Goal: Task Accomplishment & Management: Manage account settings

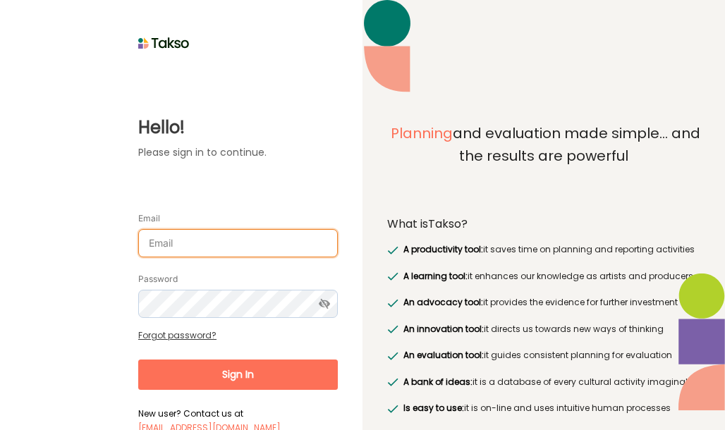
drag, startPoint x: 0, startPoint y: 0, endPoint x: 169, endPoint y: 242, distance: 295.0
click at [183, 240] on input "Email" at bounding box center [237, 243] width 199 height 28
type input "surajenu@brimbank.vic.gov.au"
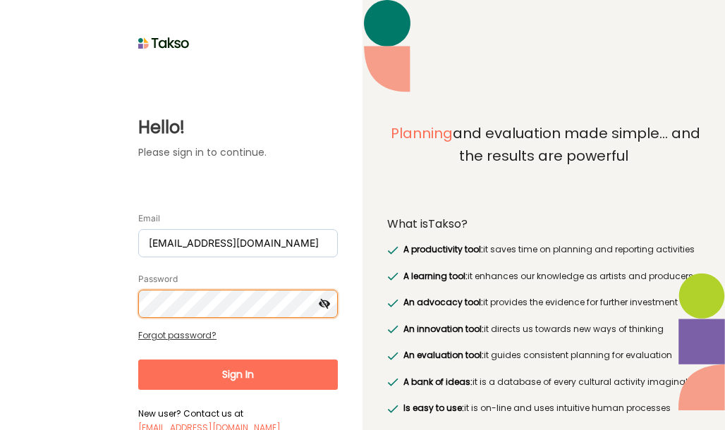
click at [138, 359] on button "Sign In" at bounding box center [237, 374] width 199 height 30
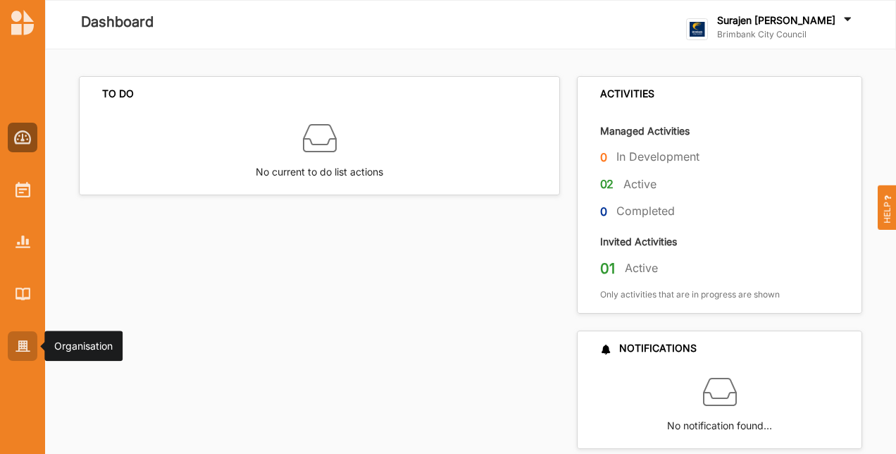
click at [23, 347] on img at bounding box center [23, 346] width 15 height 12
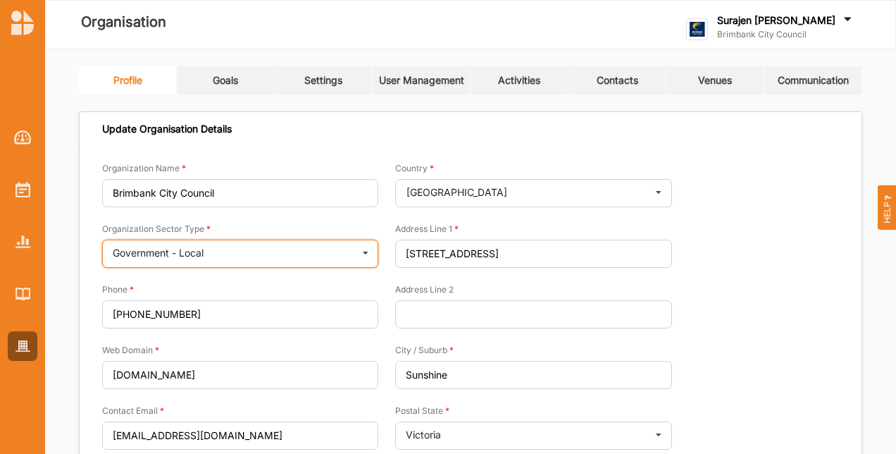
click at [371, 250] on icon at bounding box center [365, 254] width 21 height 28
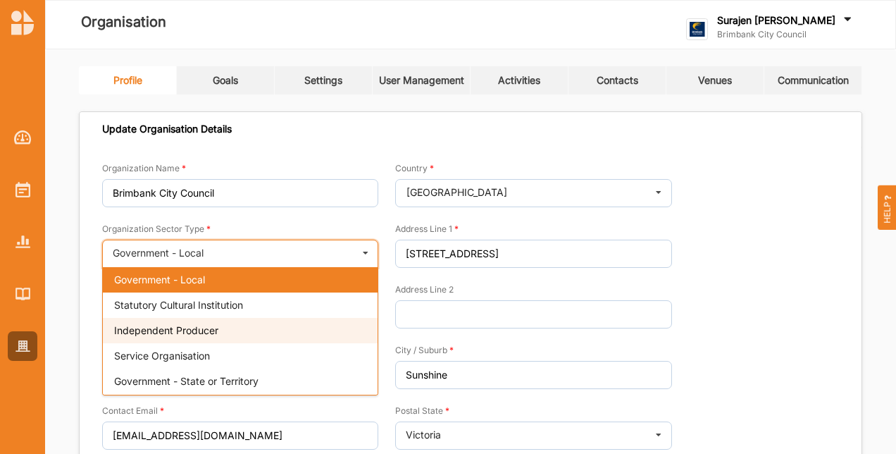
click at [292, 320] on div "Independent Producer" at bounding box center [240, 330] width 275 height 25
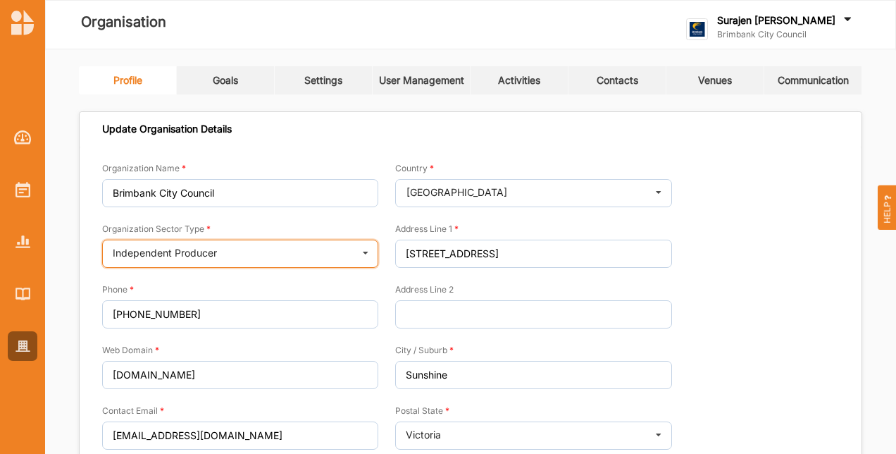
click at [365, 254] on icon at bounding box center [365, 254] width 21 height 28
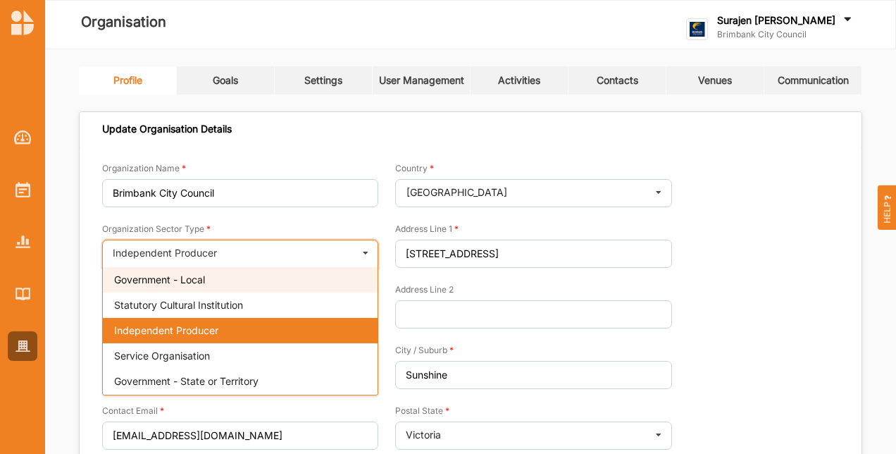
click at [335, 286] on div "Government - Local" at bounding box center [240, 279] width 275 height 25
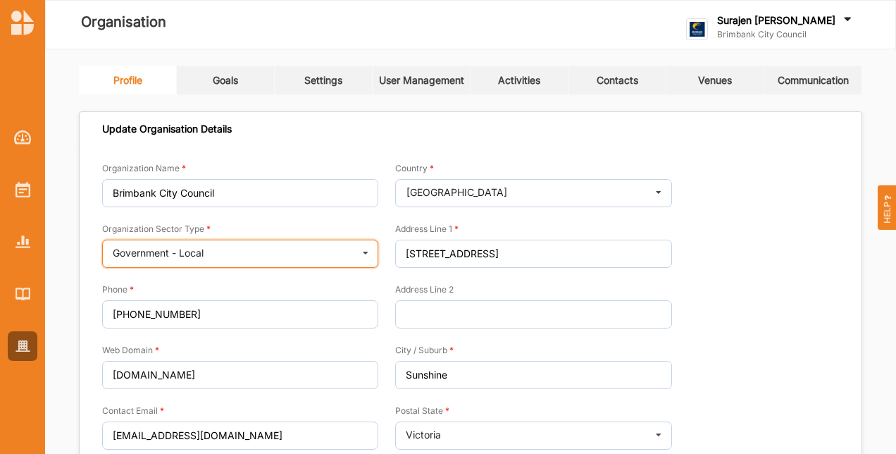
click at [369, 257] on icon at bounding box center [365, 254] width 21 height 28
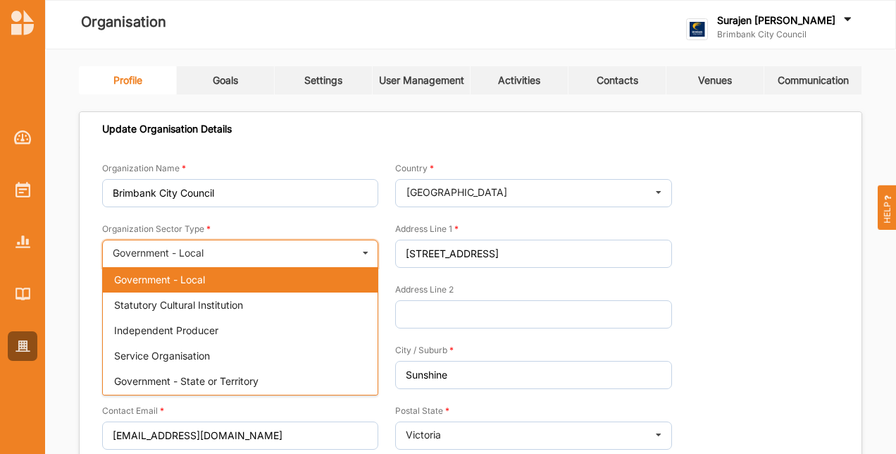
click at [369, 257] on icon at bounding box center [365, 254] width 21 height 28
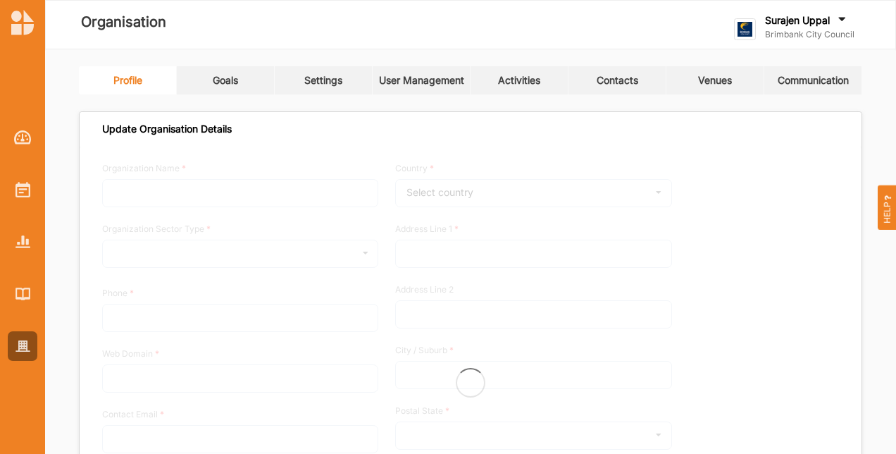
type input "Brimbank City Council"
type input "[PHONE_NUMBER]"
type input "brimbank.vic.gov.au"
type input "brimbank@brimbank.vic.gov.au"
type input "301 Hampshire Rd"
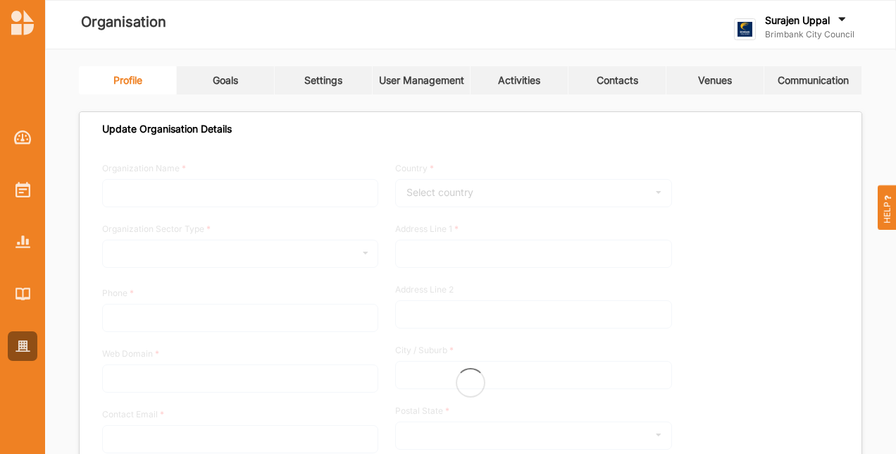
type input "Sunshine"
type input "3020"
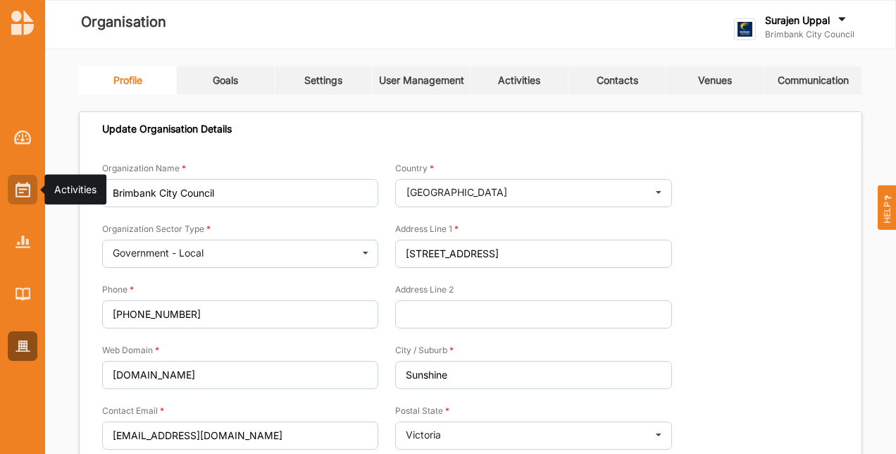
click at [16, 195] on img at bounding box center [23, 190] width 15 height 16
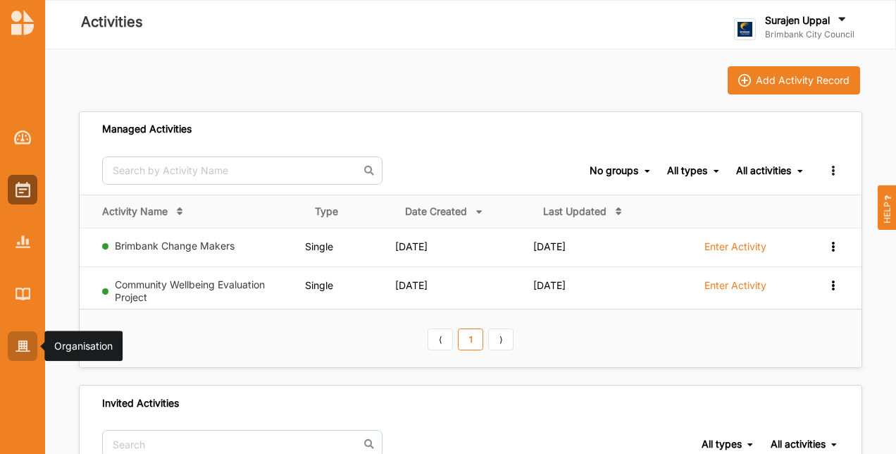
click at [29, 348] on img at bounding box center [23, 346] width 15 height 12
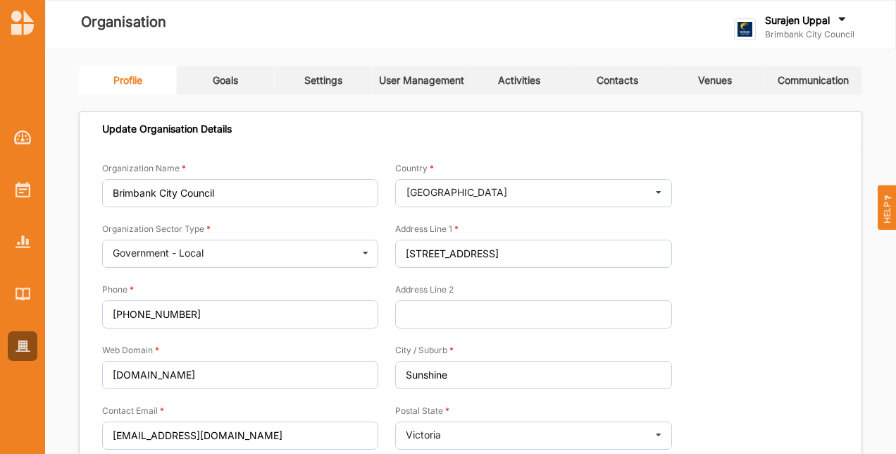
click at [538, 89] on link "Activities" at bounding box center [520, 80] width 98 height 28
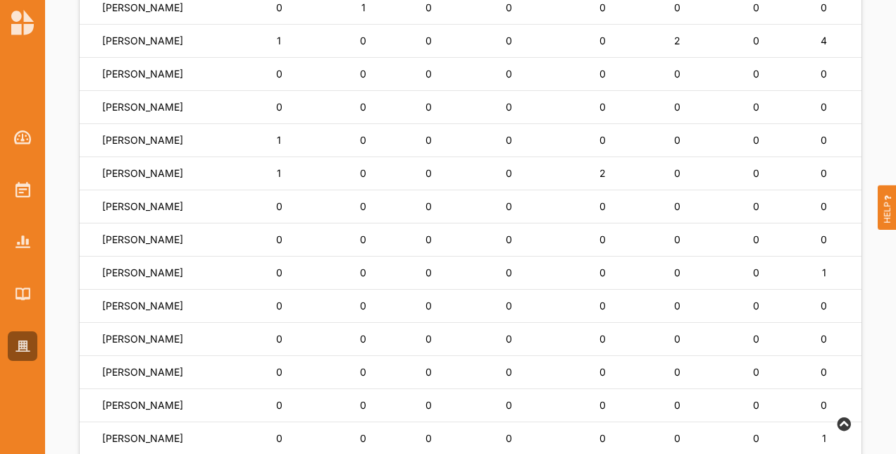
scroll to position [753, 0]
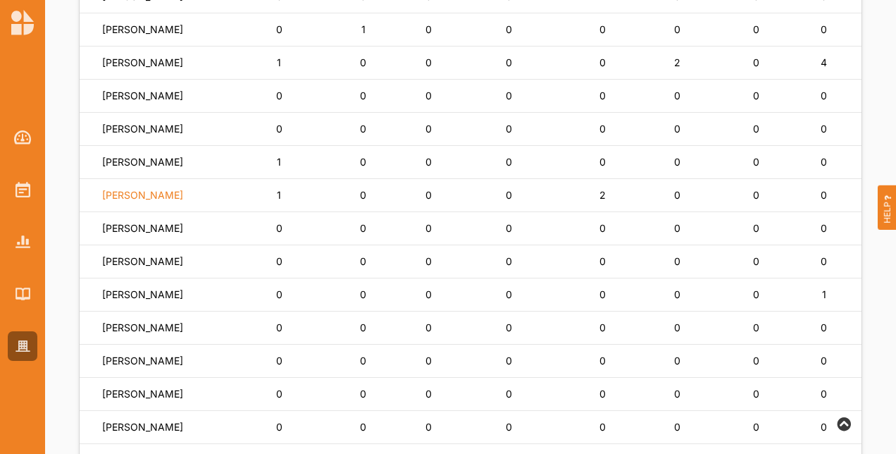
click at [128, 197] on label "[PERSON_NAME]" at bounding box center [142, 195] width 81 height 13
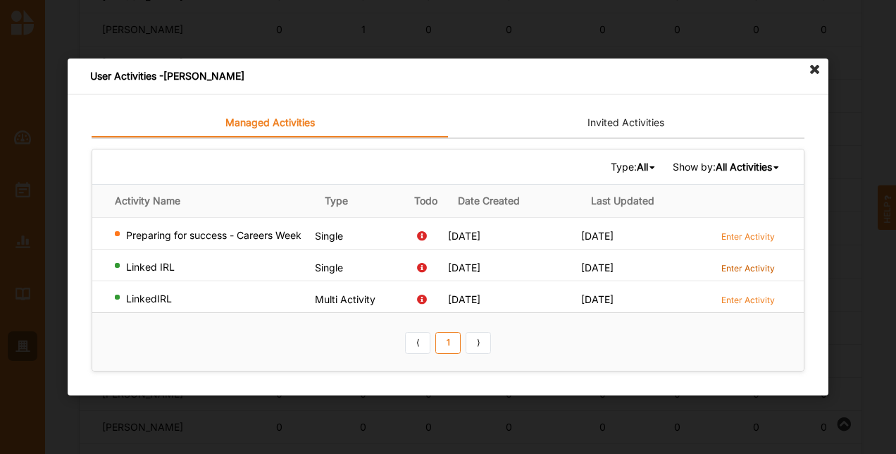
click at [729, 264] on label "Enter Activity" at bounding box center [749, 268] width 54 height 12
drag, startPoint x: 302, startPoint y: 235, endPoint x: 123, endPoint y: 231, distance: 179.0
click at [123, 231] on div "Preparing for success - Careers Week" at bounding box center [212, 235] width 195 height 13
copy div "Preparing for success - Careers Week"
click at [751, 238] on label "Enter Activity" at bounding box center [749, 236] width 54 height 12
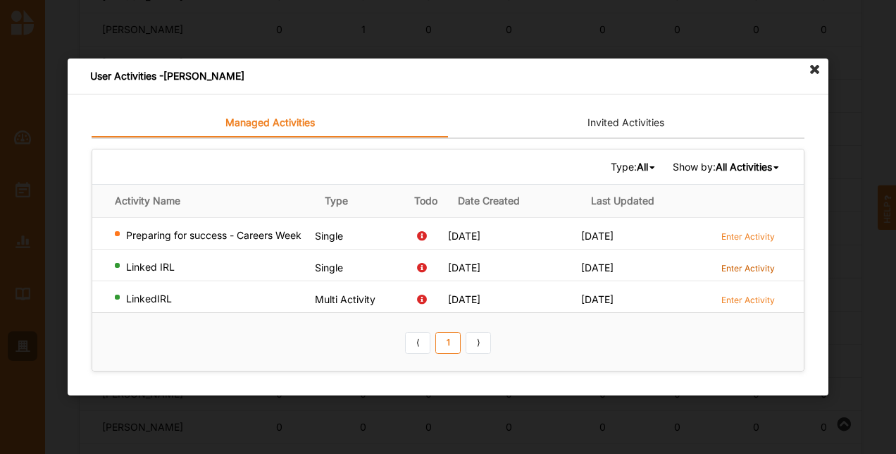
click at [759, 271] on label "Enter Activity" at bounding box center [749, 268] width 54 height 12
click at [818, 66] on icon at bounding box center [815, 69] width 23 height 23
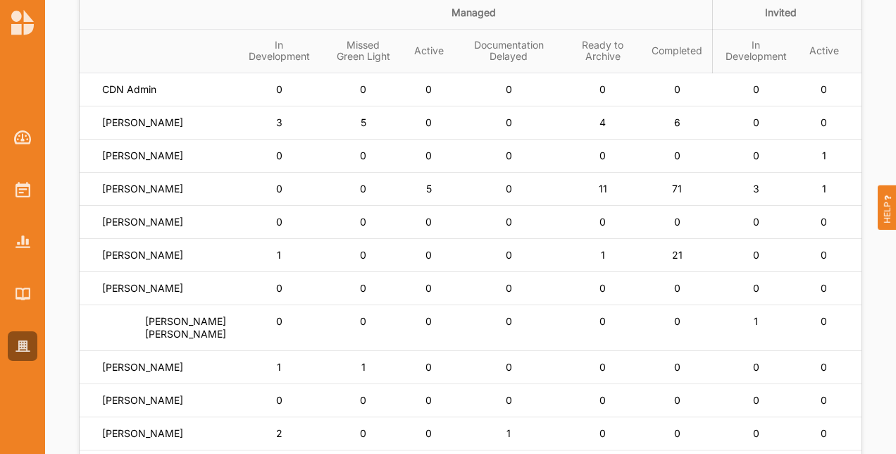
scroll to position [0, 0]
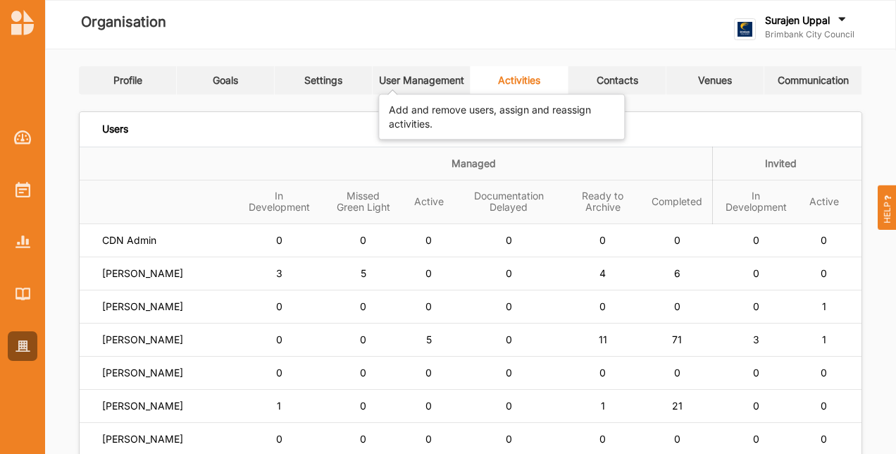
click at [417, 89] on link "User Management" at bounding box center [422, 80] width 98 height 28
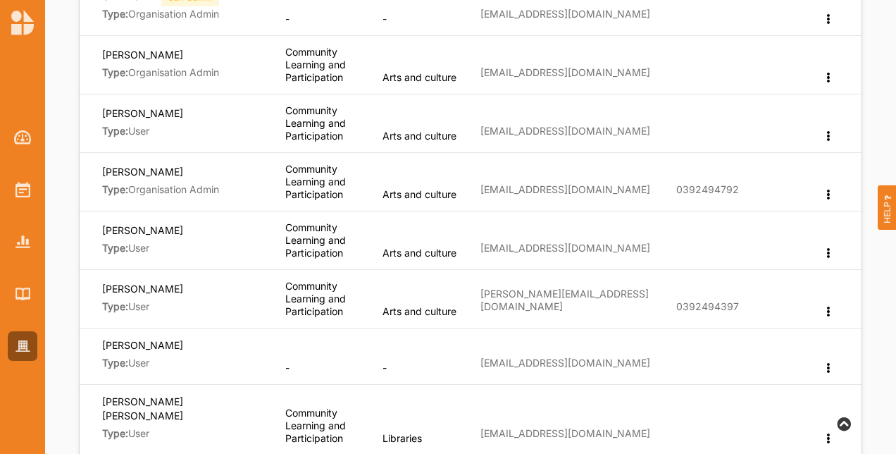
scroll to position [493, 0]
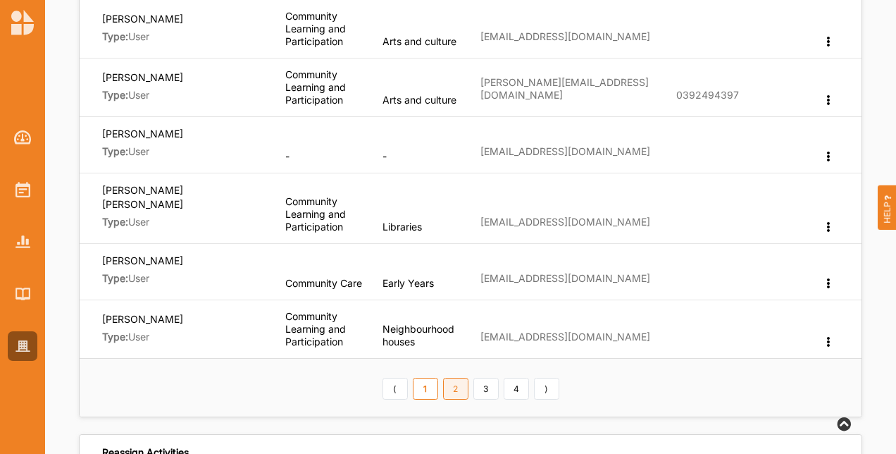
click at [460, 380] on link "2" at bounding box center [455, 389] width 25 height 23
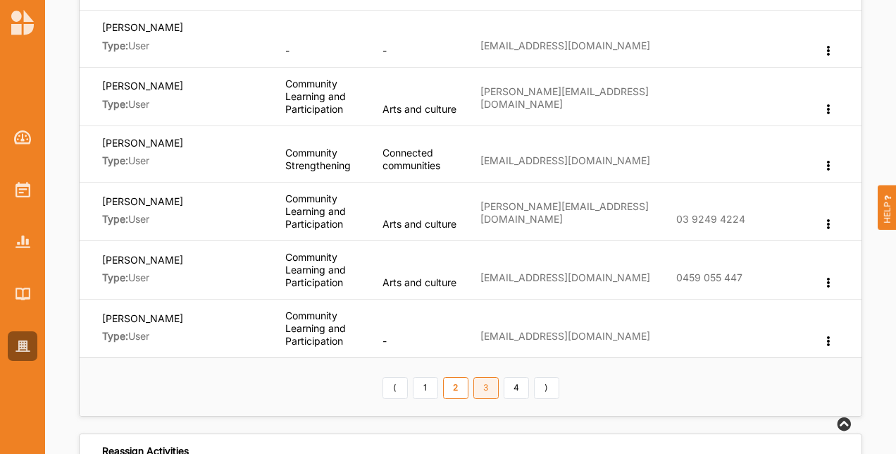
click at [482, 377] on link "3" at bounding box center [486, 388] width 25 height 23
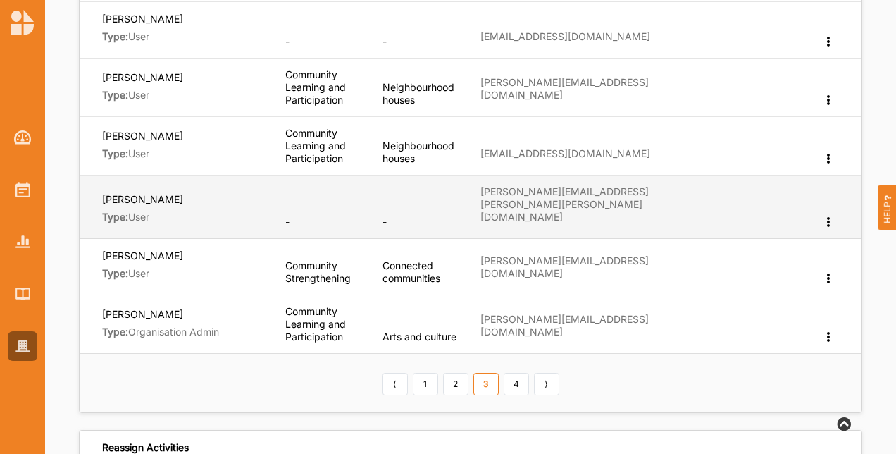
click at [830, 216] on icon at bounding box center [829, 221] width 12 height 10
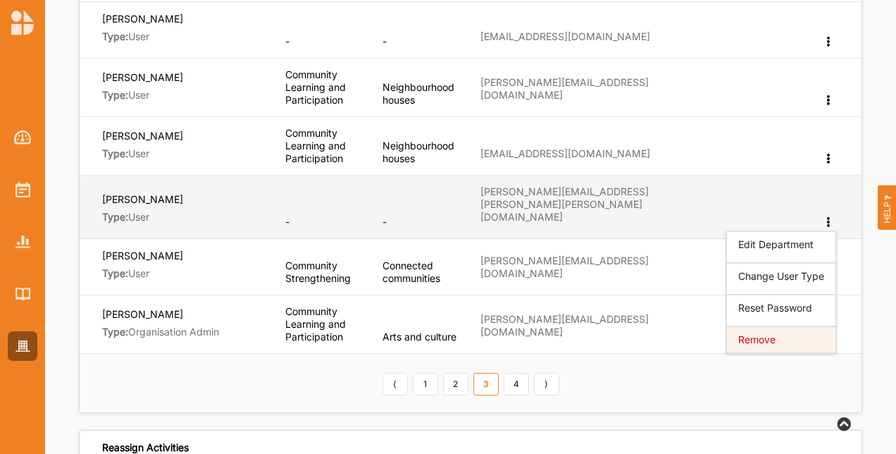
click at [774, 333] on span "Remove" at bounding box center [757, 339] width 37 height 12
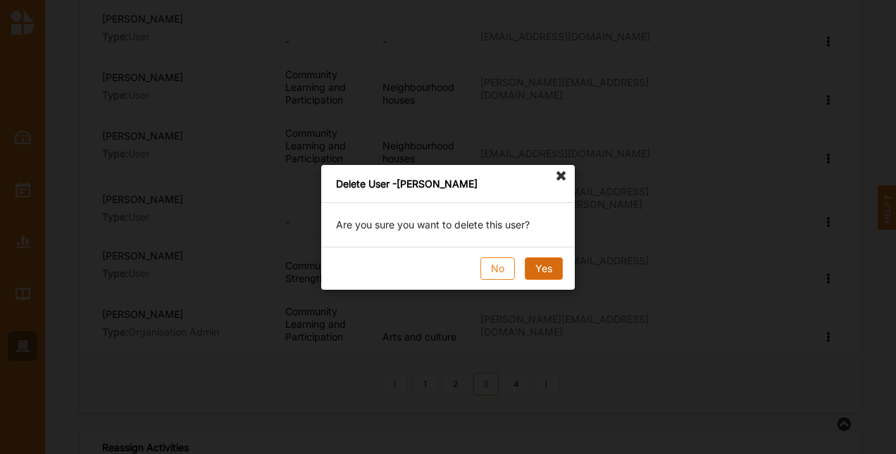
click at [543, 269] on button "Yes" at bounding box center [544, 268] width 38 height 23
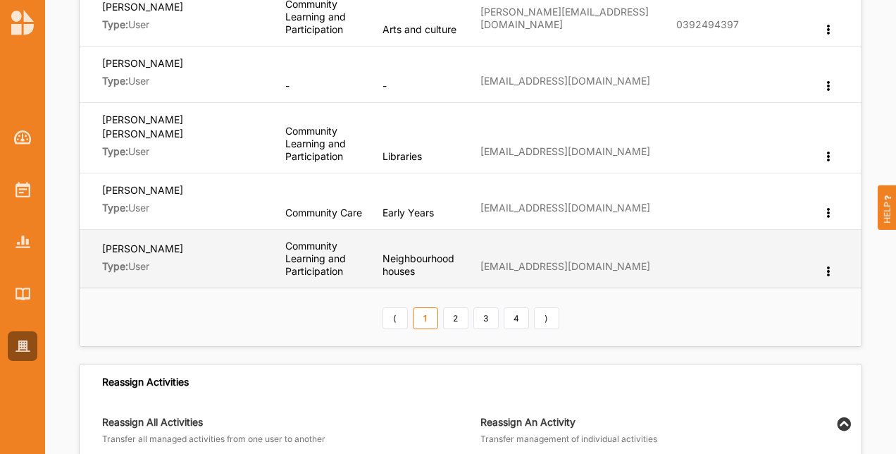
scroll to position [634, 0]
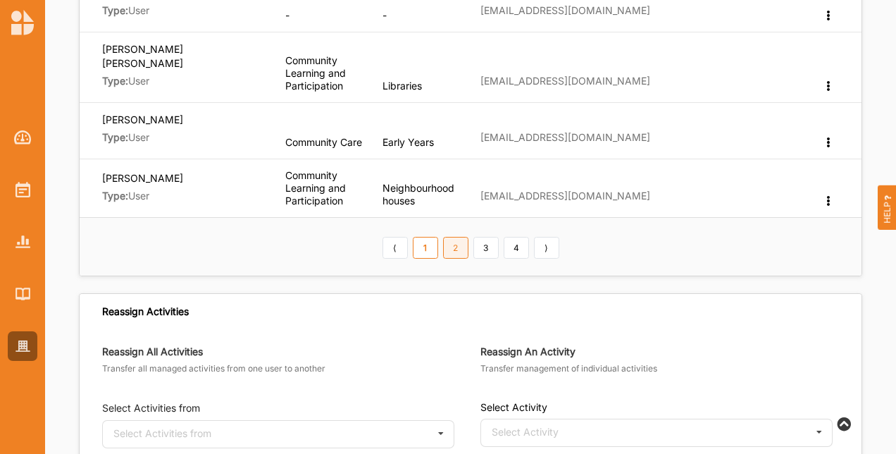
click at [454, 239] on link "2" at bounding box center [455, 248] width 25 height 23
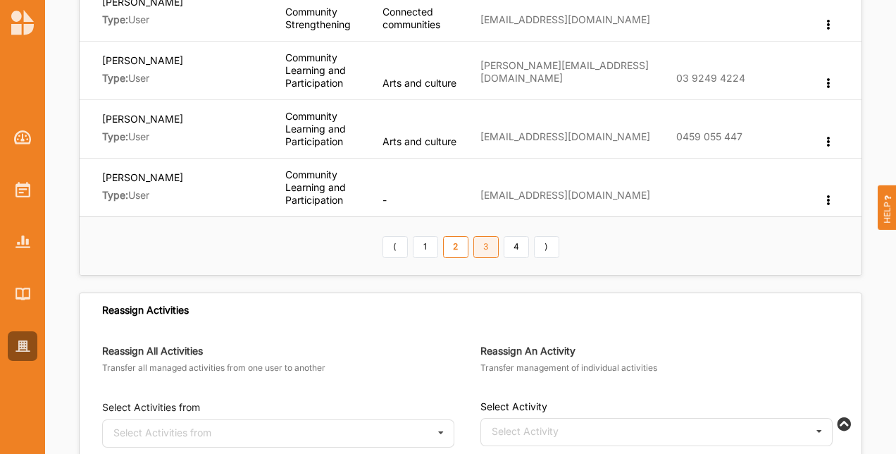
click at [485, 248] on link "3" at bounding box center [486, 247] width 25 height 23
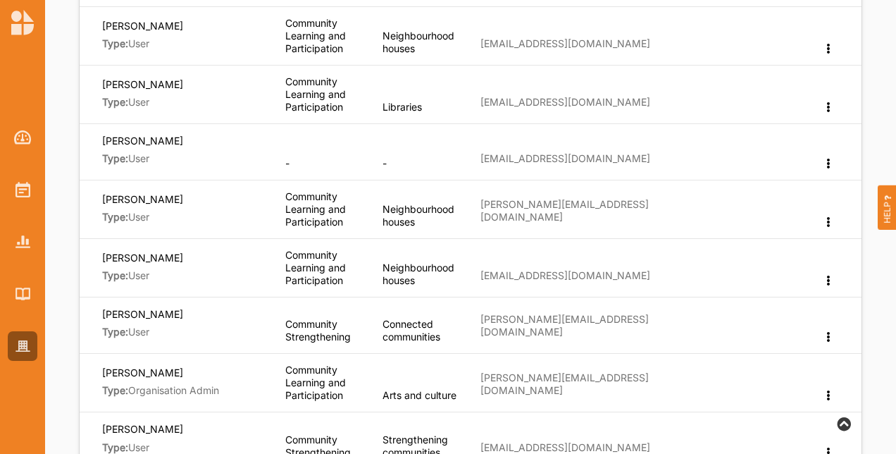
scroll to position [352, 0]
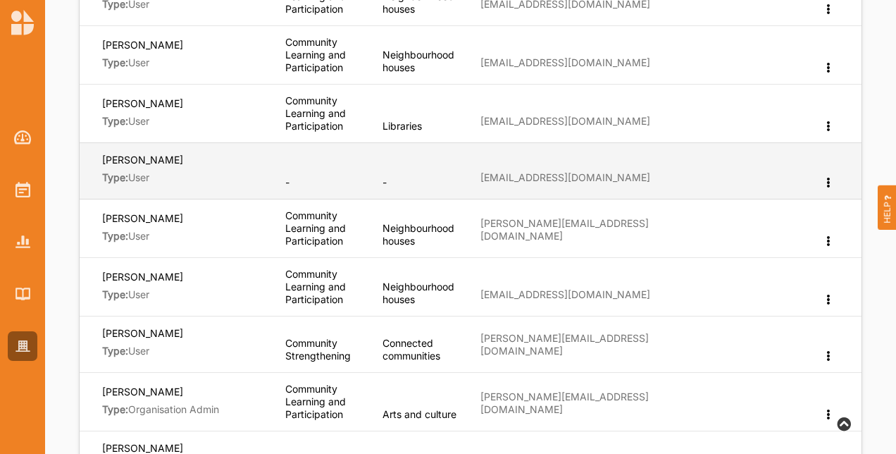
click at [830, 179] on icon at bounding box center [829, 181] width 12 height 10
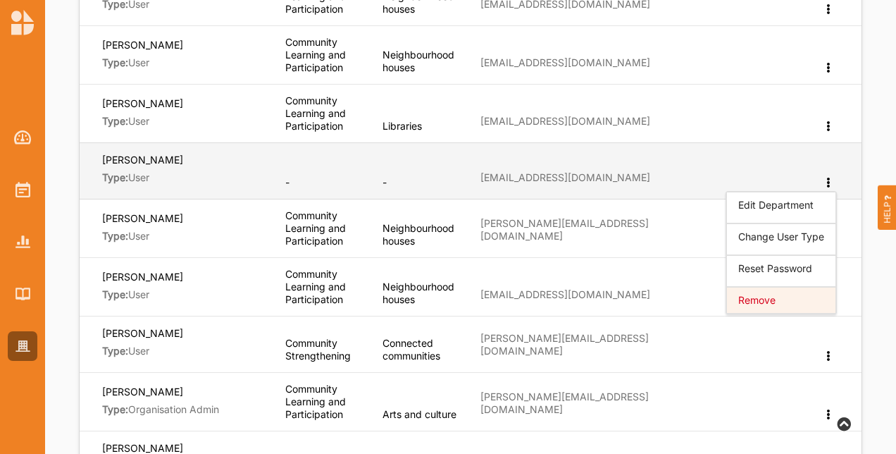
click at [766, 297] on span "Remove" at bounding box center [757, 300] width 37 height 12
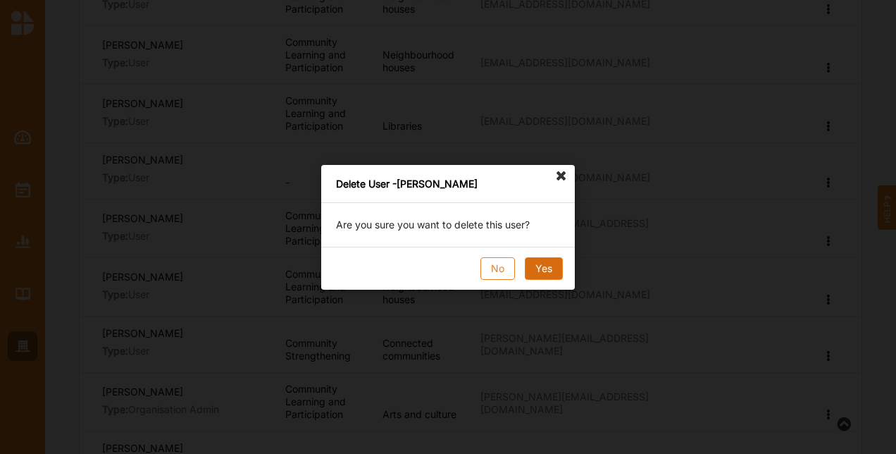
click at [554, 259] on button "Yes" at bounding box center [544, 268] width 38 height 23
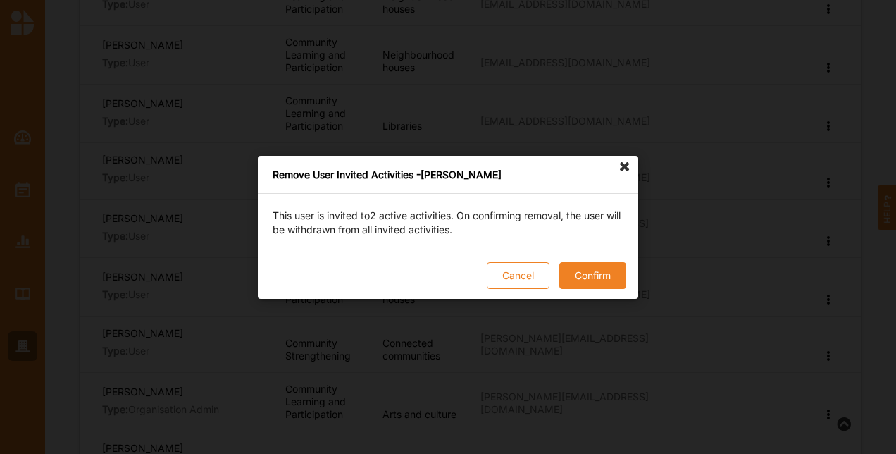
click at [598, 273] on button "Confirm" at bounding box center [593, 275] width 67 height 27
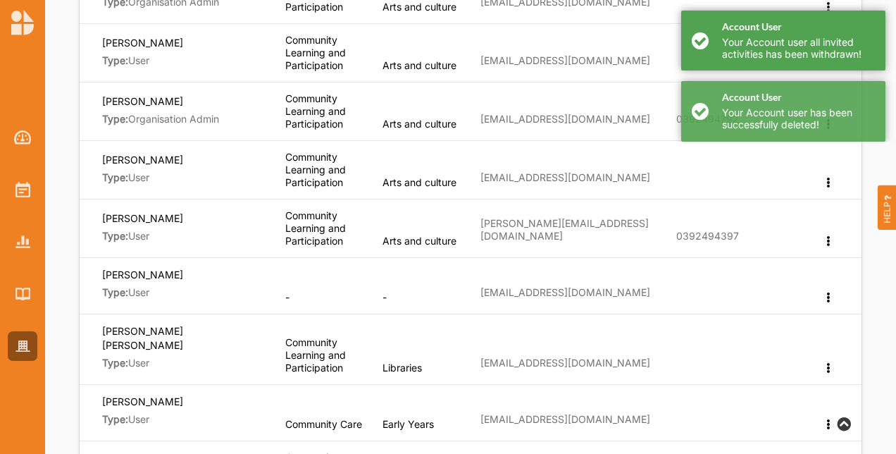
click at [699, 42] on div "Account User Your Account user all invited activities has been withdrawn!" at bounding box center [784, 41] width 204 height 60
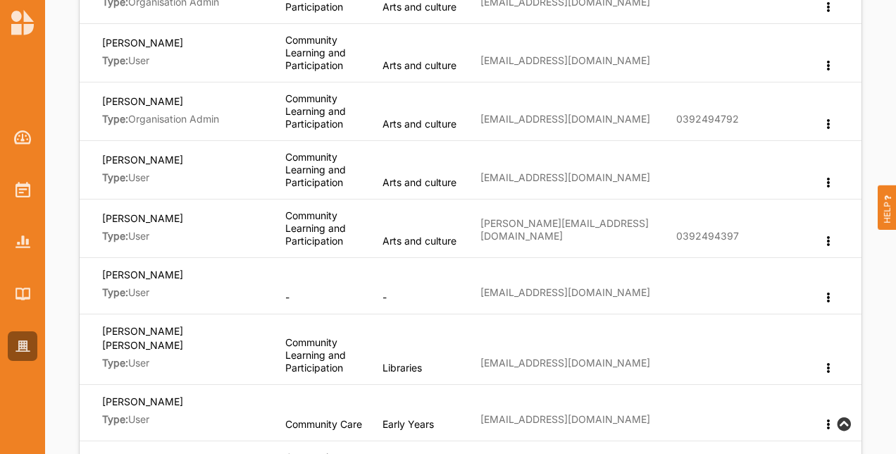
drag, startPoint x: 717, startPoint y: 30, endPoint x: 710, endPoint y: 31, distance: 7.1
click at [717, 30] on div "Account User Your Account user has been successfully deleted!" at bounding box center [784, 41] width 204 height 60
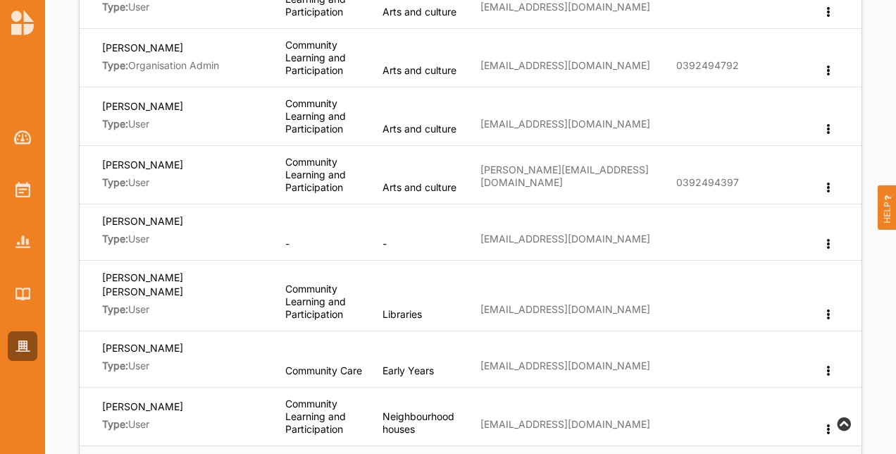
scroll to position [634, 0]
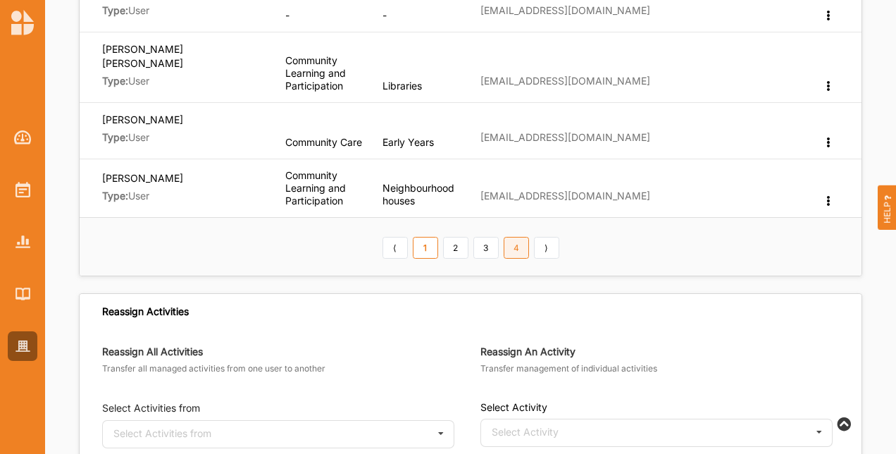
click at [521, 237] on link "4" at bounding box center [516, 248] width 25 height 23
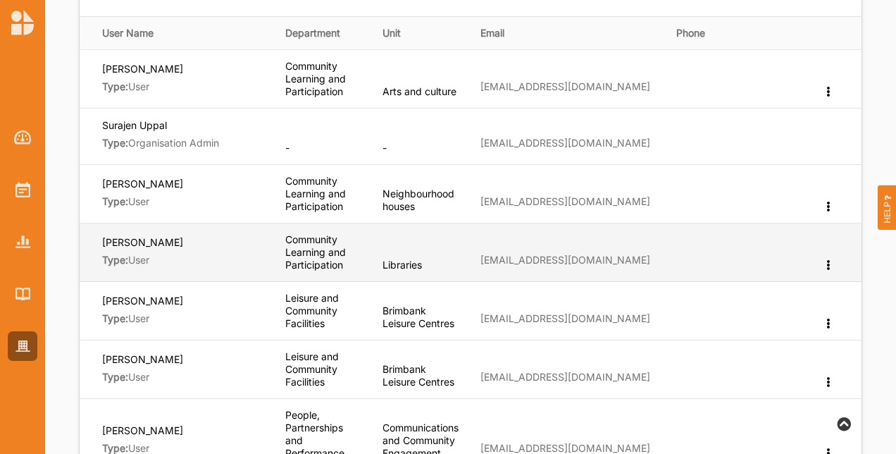
scroll to position [282, 0]
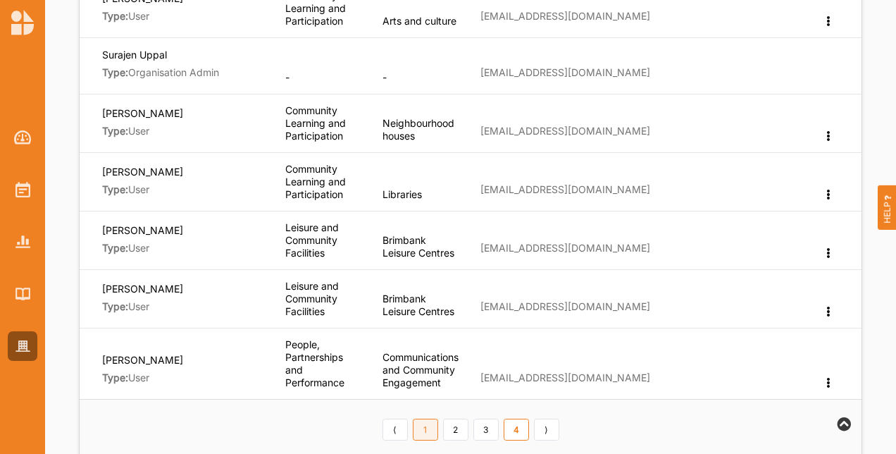
click at [430, 438] on link "1" at bounding box center [425, 430] width 25 height 23
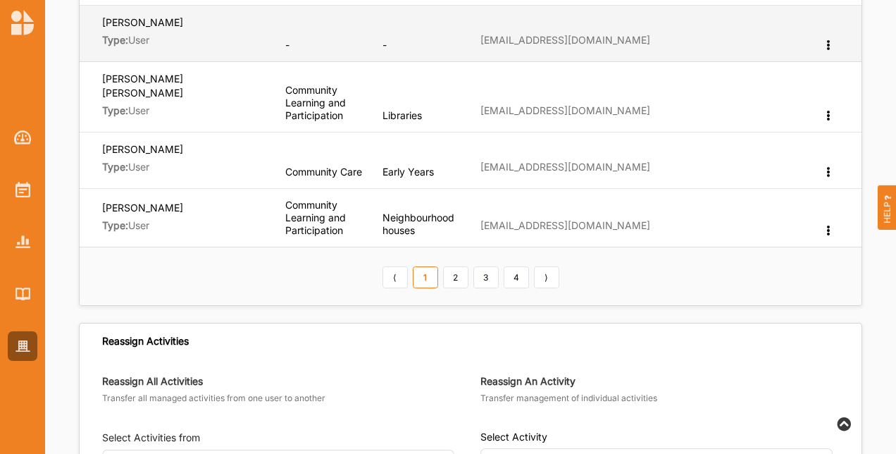
scroll to position [634, 0]
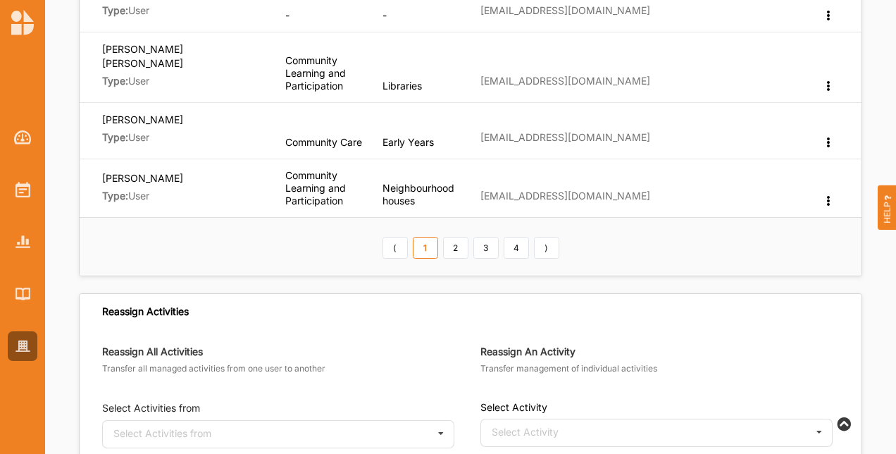
click at [450, 237] on link "2" at bounding box center [455, 248] width 25 height 23
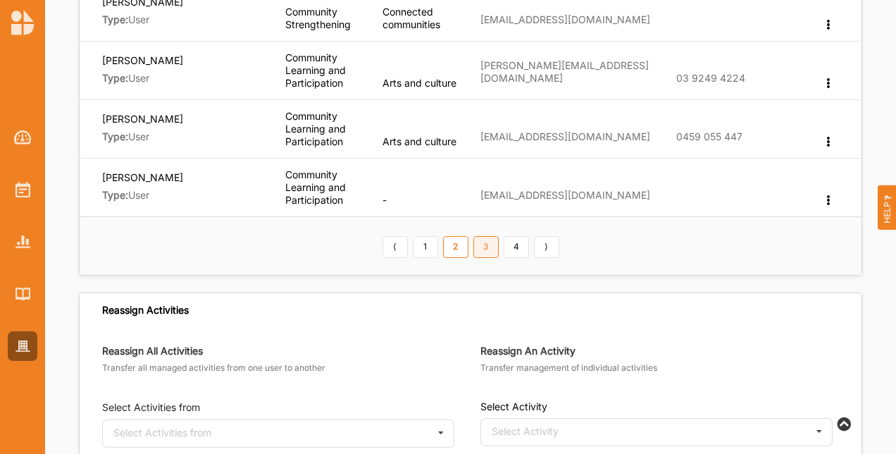
click at [491, 251] on link "3" at bounding box center [486, 247] width 25 height 23
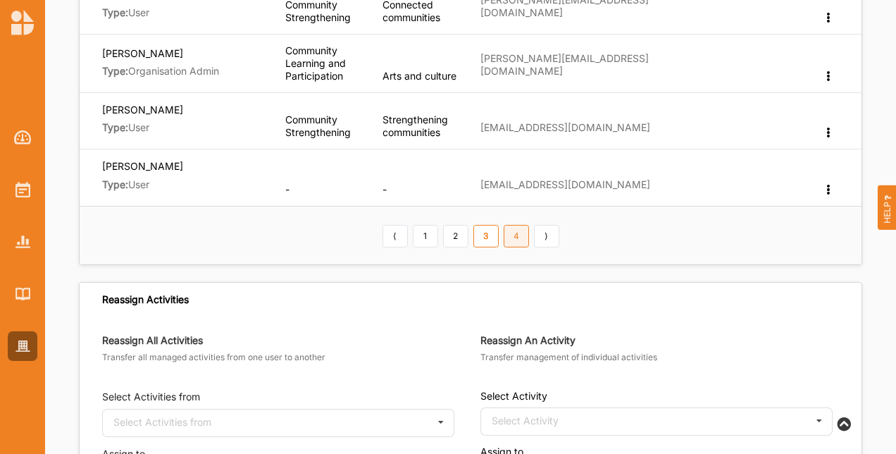
click at [519, 226] on link "4" at bounding box center [516, 236] width 25 height 23
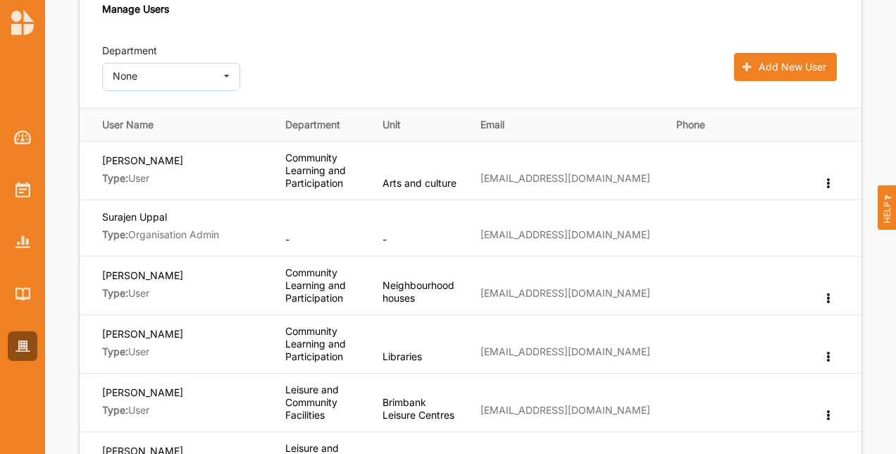
scroll to position [0, 0]
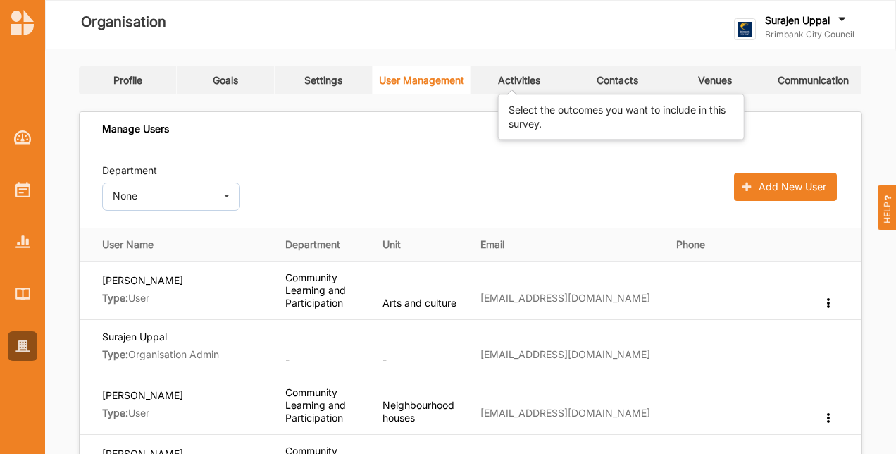
click at [525, 74] on div "Activities" at bounding box center [519, 80] width 42 height 13
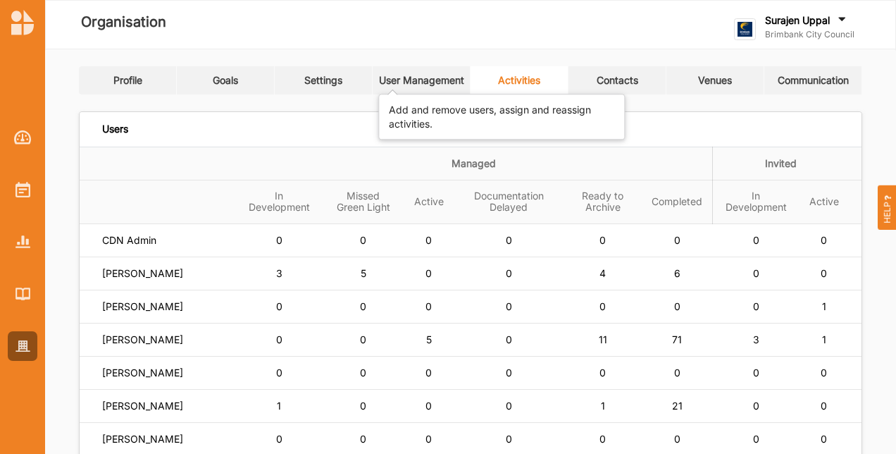
click at [430, 82] on div "User Management" at bounding box center [421, 80] width 85 height 13
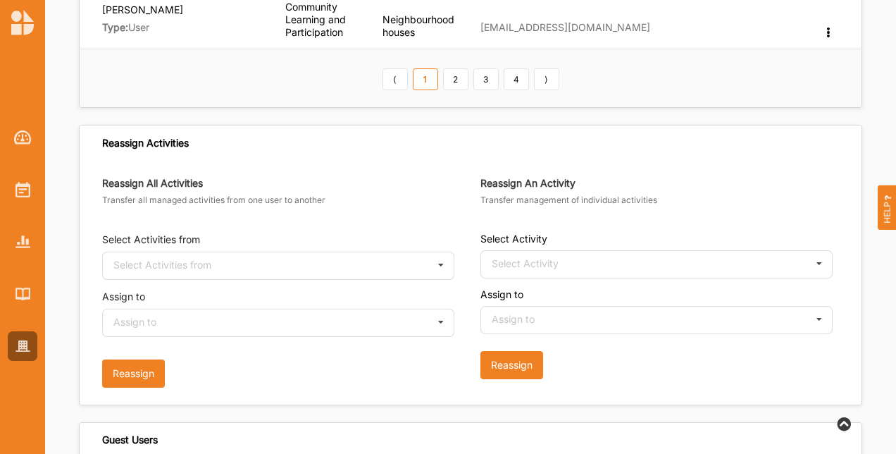
scroll to position [846, 0]
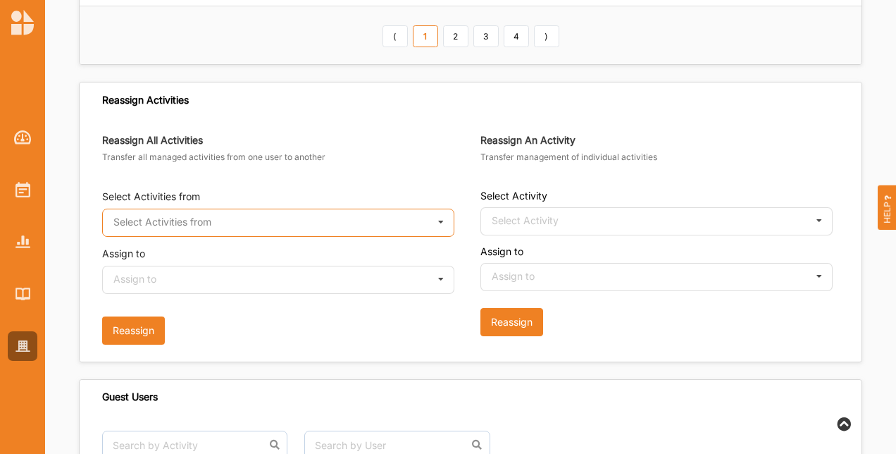
click at [378, 209] on input "text" at bounding box center [279, 223] width 351 height 28
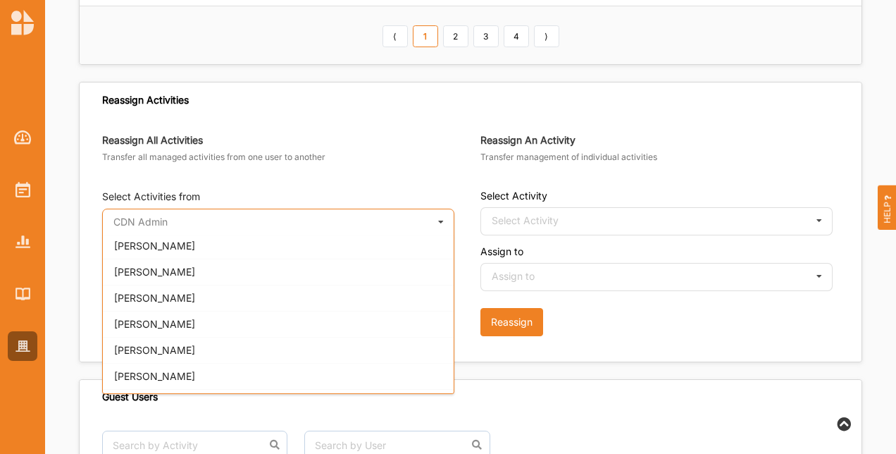
scroll to position [493, 0]
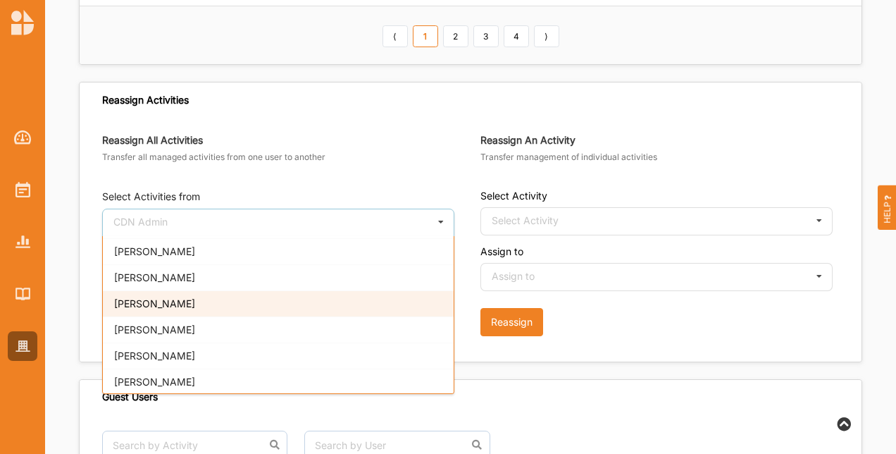
click at [226, 290] on div "[PERSON_NAME]" at bounding box center [278, 303] width 351 height 26
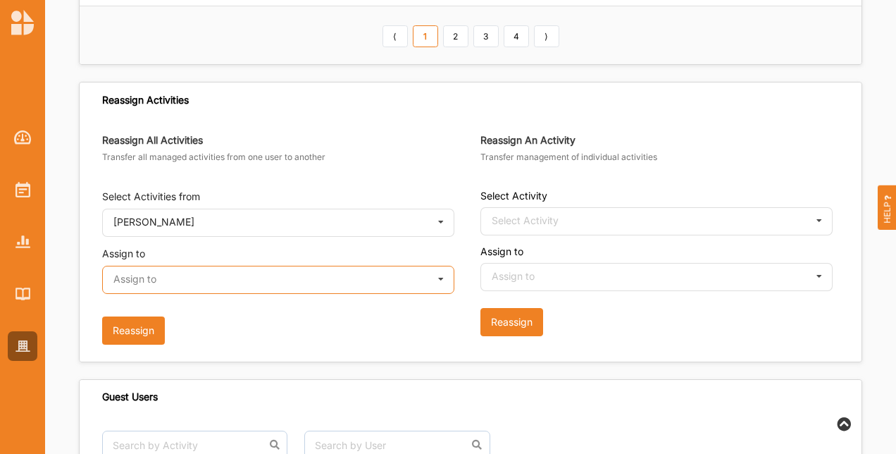
click at [308, 275] on input "text" at bounding box center [279, 280] width 351 height 28
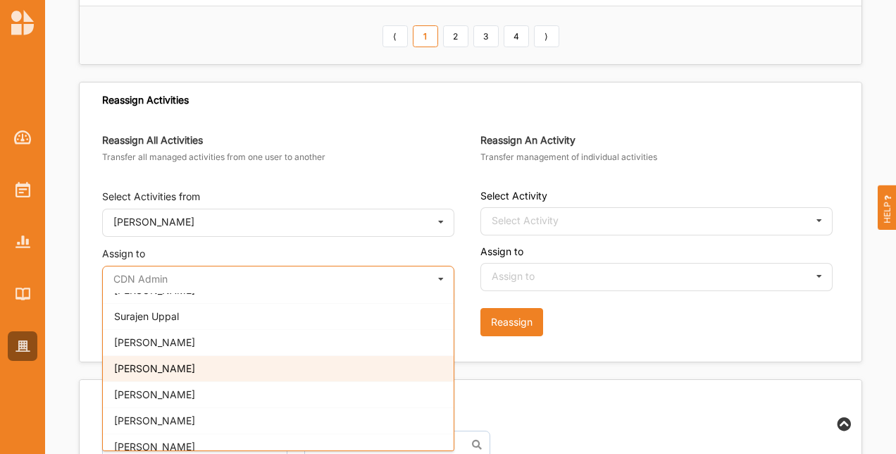
scroll to position [772, 0]
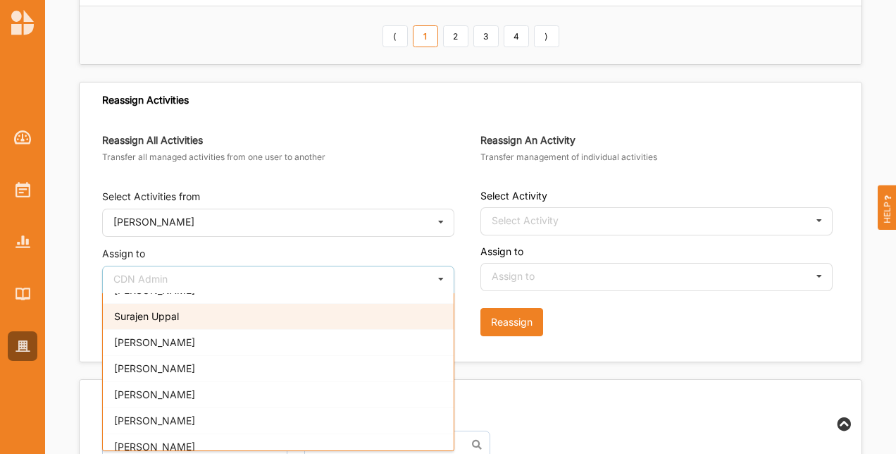
click at [204, 303] on div "Surajen Uppal" at bounding box center [278, 316] width 351 height 26
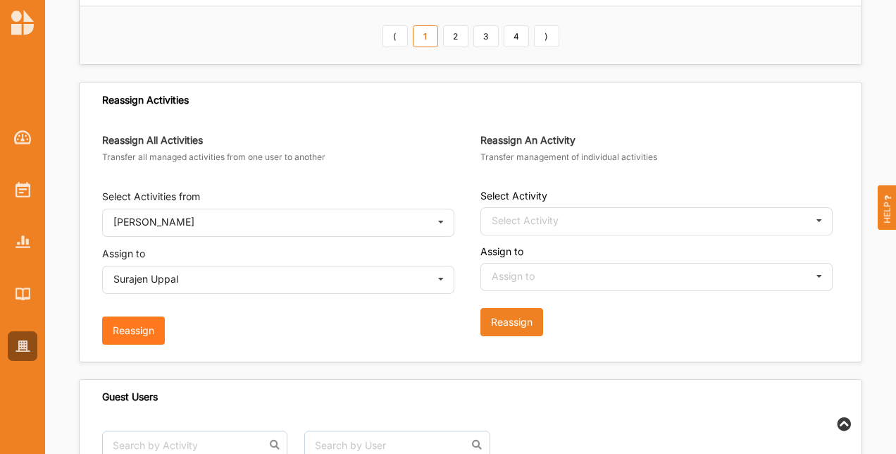
click at [149, 316] on button "Reassign" at bounding box center [133, 330] width 63 height 28
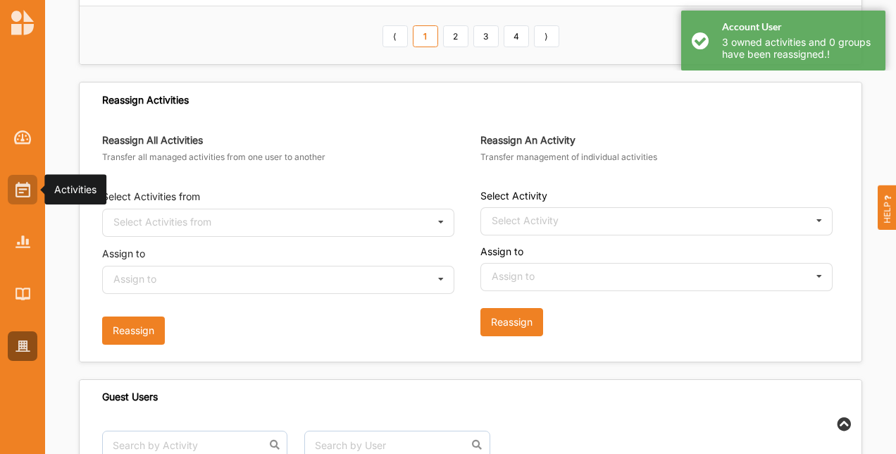
click at [19, 182] on img at bounding box center [23, 190] width 15 height 16
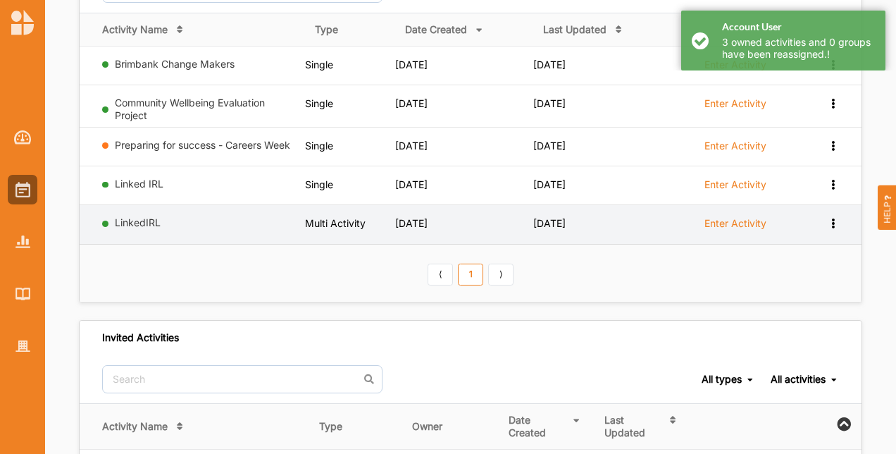
scroll to position [296, 0]
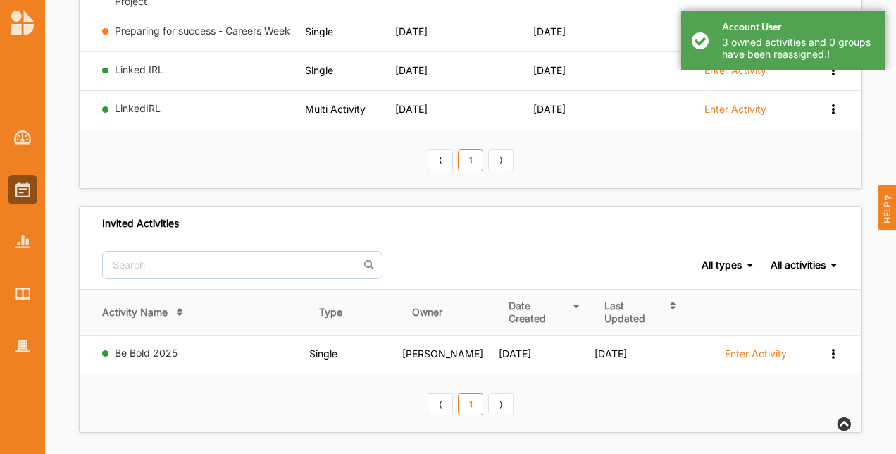
click at [701, 35] on div "Account User 3 owned activities and 0 groups have been reassigned.!" at bounding box center [784, 41] width 204 height 60
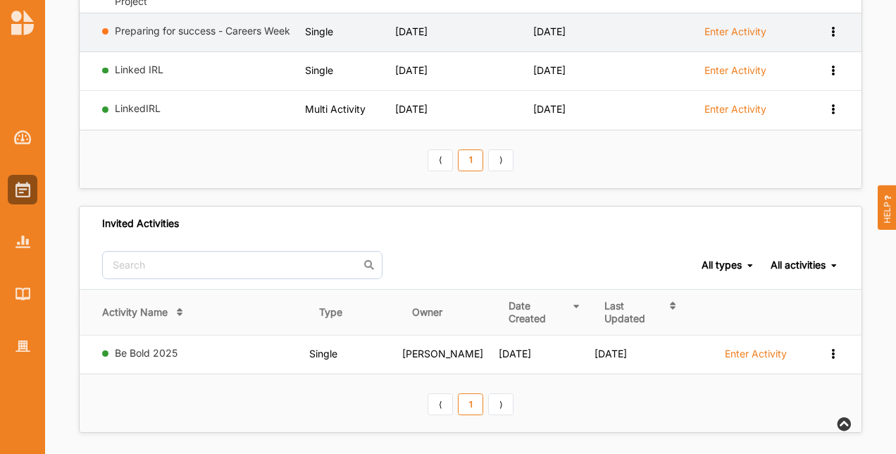
click at [838, 27] on icon at bounding box center [833, 30] width 12 height 10
click at [798, 131] on div "Remove" at bounding box center [797, 133] width 62 height 10
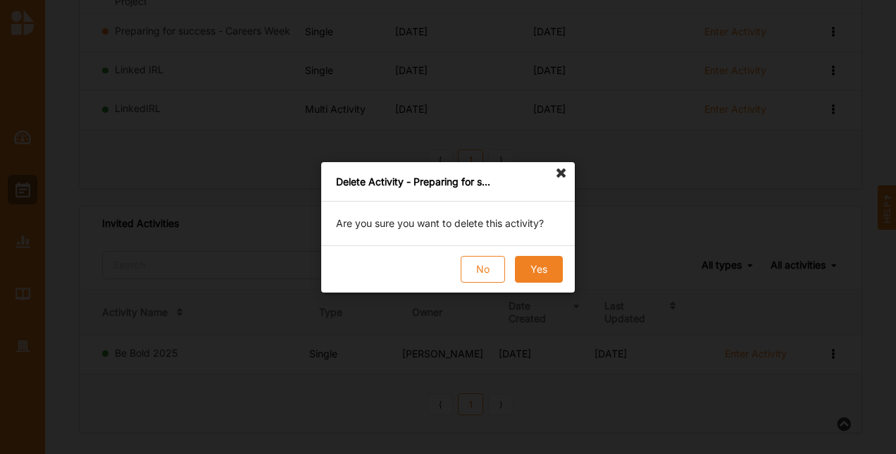
click at [541, 268] on button "Yes" at bounding box center [539, 269] width 48 height 27
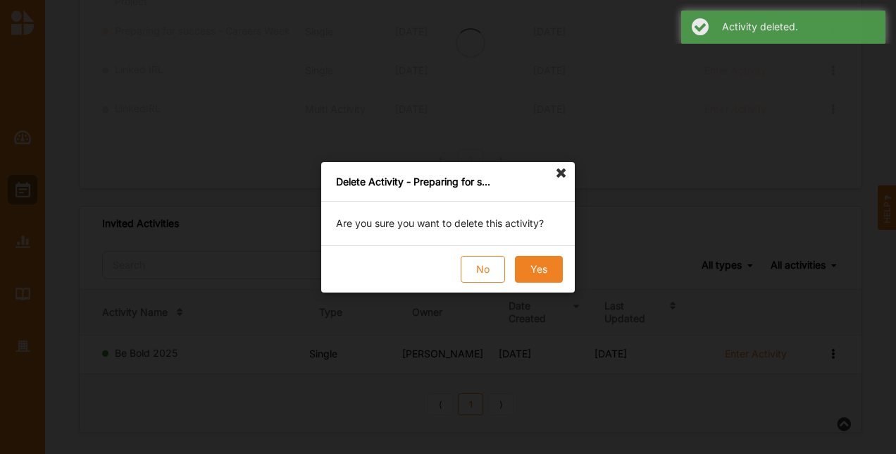
scroll to position [258, 0]
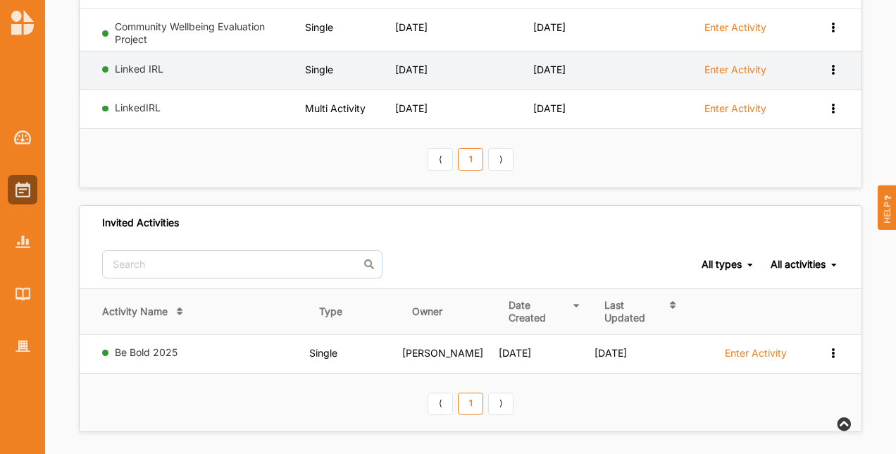
click at [756, 71] on label "Enter Activity" at bounding box center [736, 69] width 62 height 13
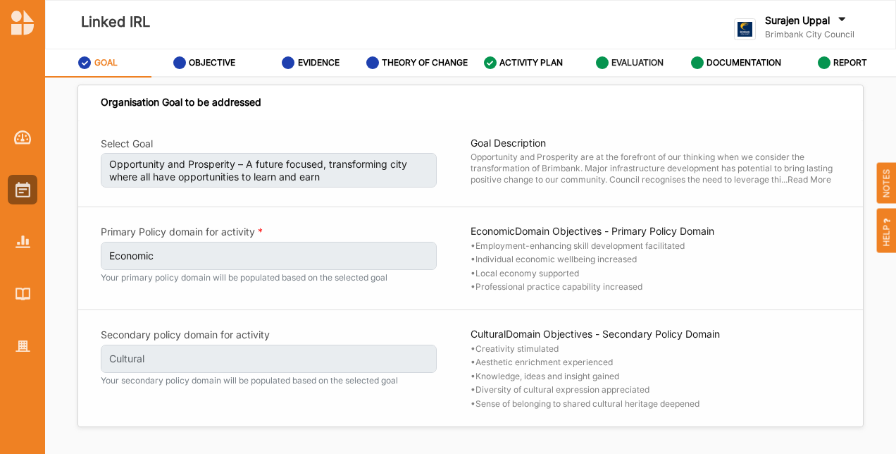
click at [635, 58] on label "EVALUATION" at bounding box center [638, 62] width 52 height 11
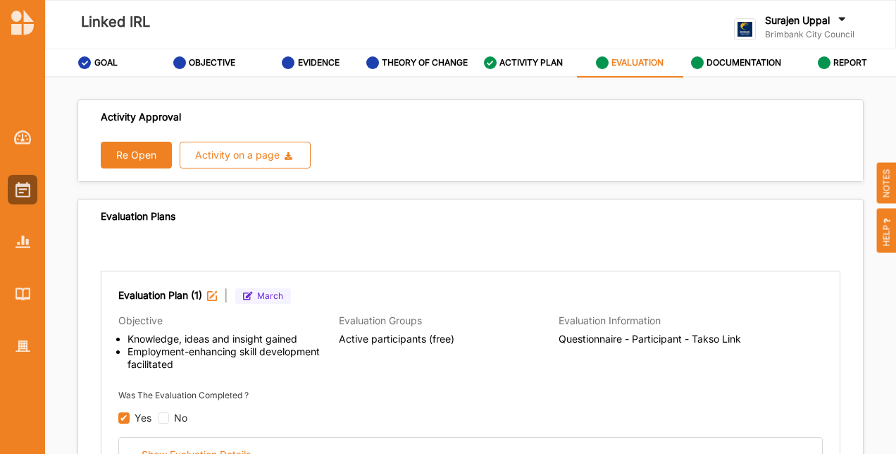
click at [127, 147] on button "Re Open" at bounding box center [136, 155] width 71 height 27
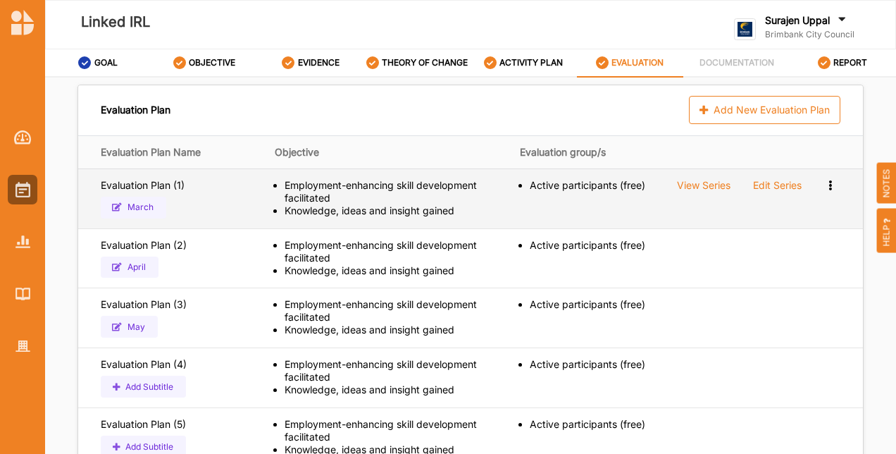
click at [777, 181] on div "Edit Series" at bounding box center [777, 185] width 49 height 13
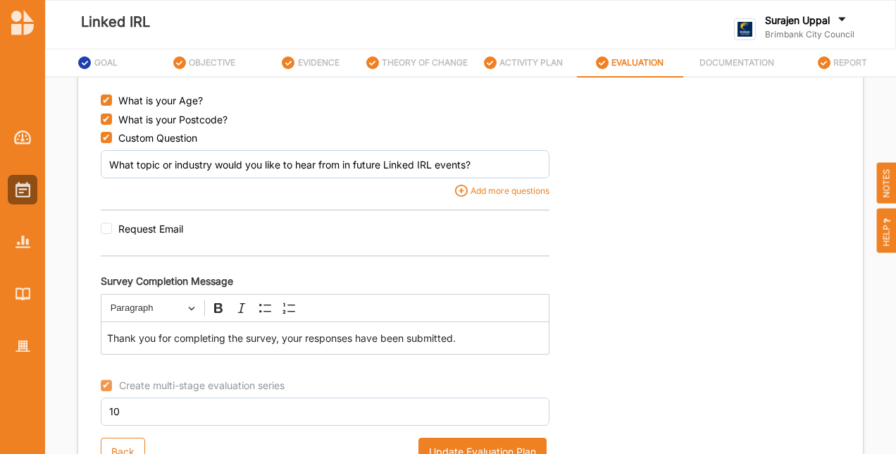
scroll to position [56, 0]
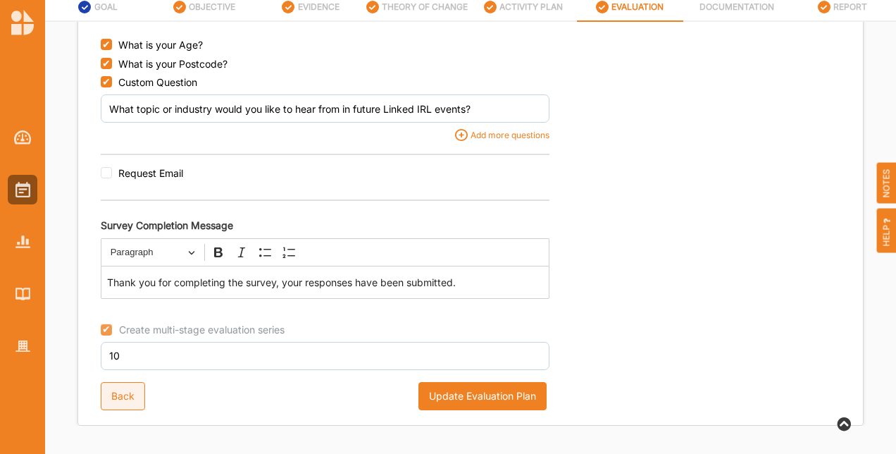
click at [123, 394] on div "Back" at bounding box center [123, 396] width 44 height 28
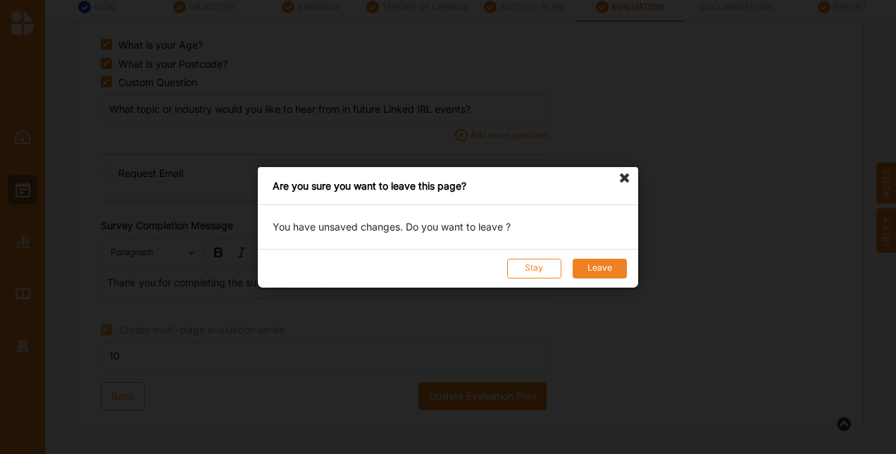
click at [599, 262] on button "Leave" at bounding box center [600, 268] width 54 height 20
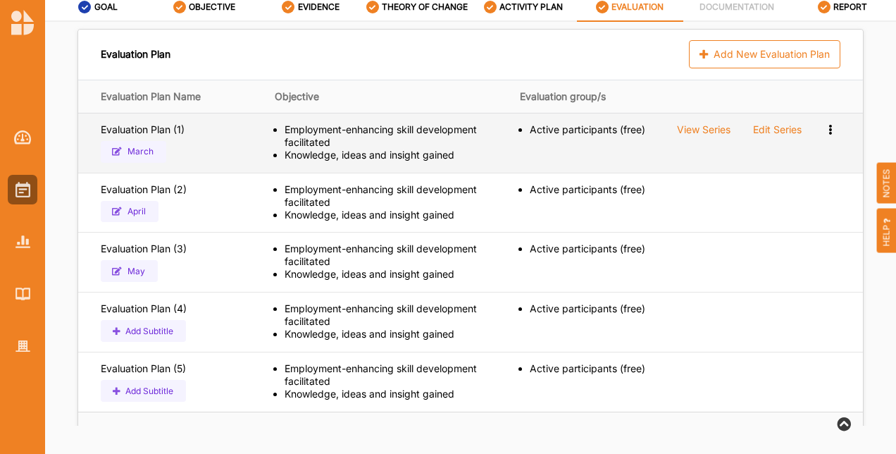
click at [691, 125] on div "View Series" at bounding box center [704, 129] width 54 height 13
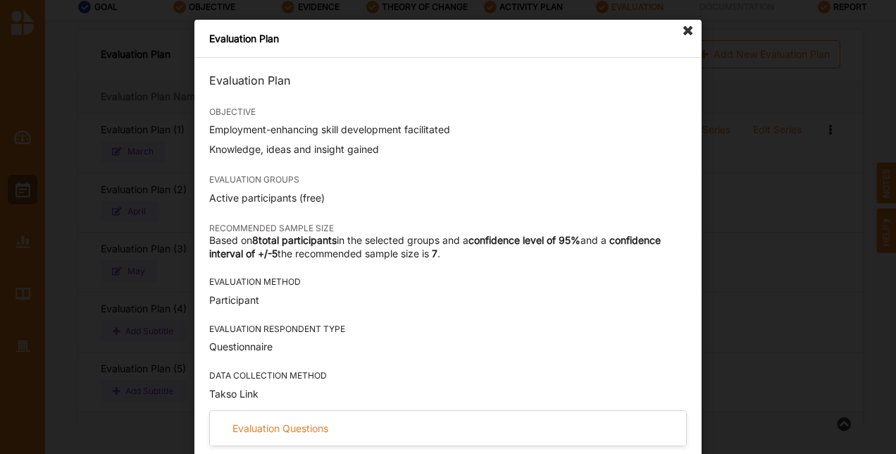
click at [684, 32] on icon at bounding box center [688, 31] width 23 height 23
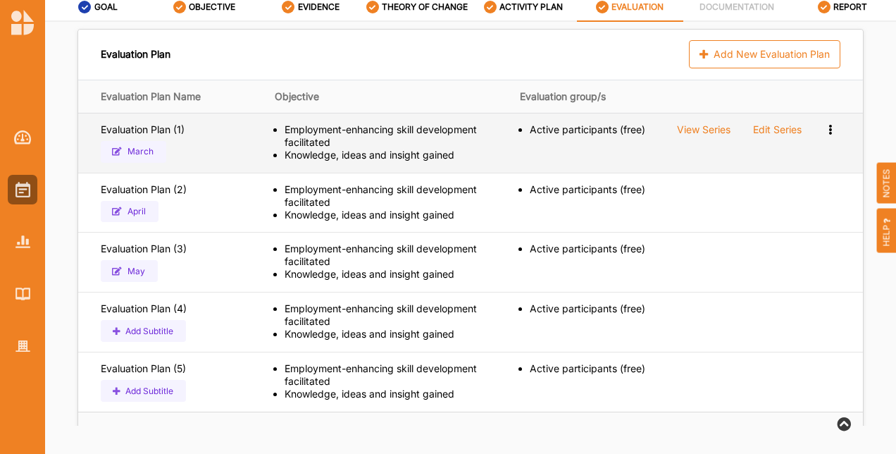
click at [784, 124] on div "Edit Series" at bounding box center [777, 129] width 49 height 13
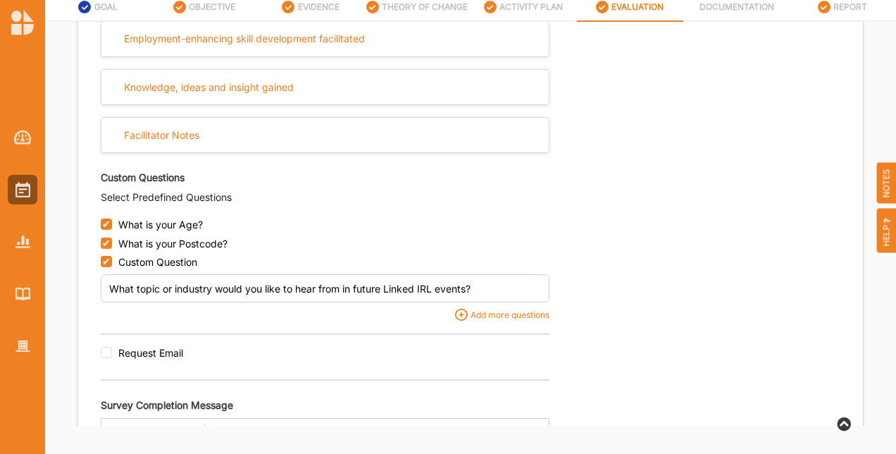
scroll to position [758, 0]
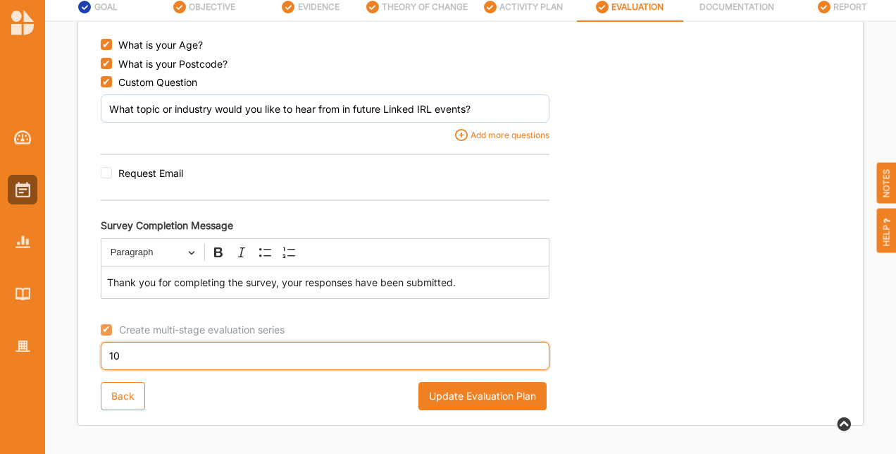
drag, startPoint x: 247, startPoint y: 361, endPoint x: 119, endPoint y: 355, distance: 127.7
click at [119, 355] on input "10" at bounding box center [325, 356] width 449 height 28
drag, startPoint x: 119, startPoint y: 355, endPoint x: 104, endPoint y: 355, distance: 15.5
click at [104, 355] on input "10" at bounding box center [325, 356] width 449 height 28
type input "2"
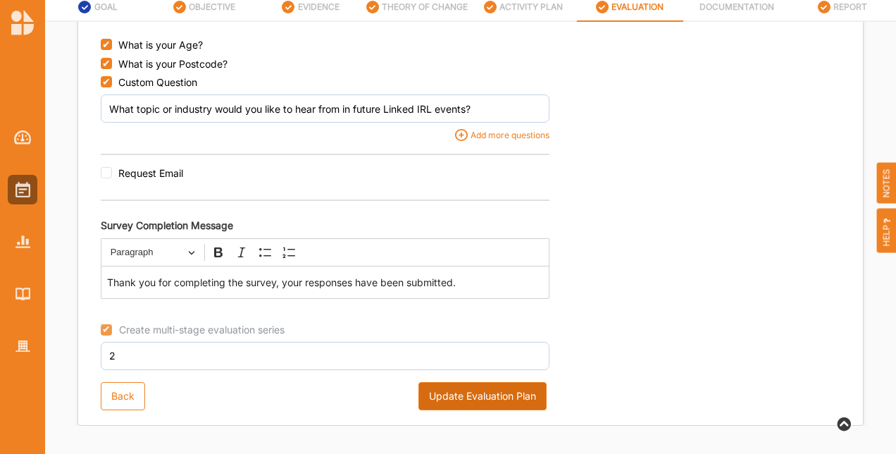
click at [464, 400] on button "Update Evaluation Plan" at bounding box center [483, 396] width 128 height 28
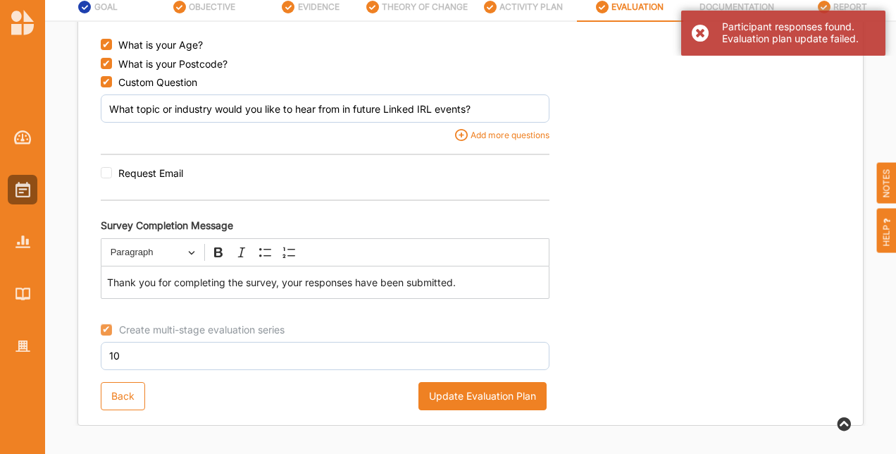
scroll to position [0, 0]
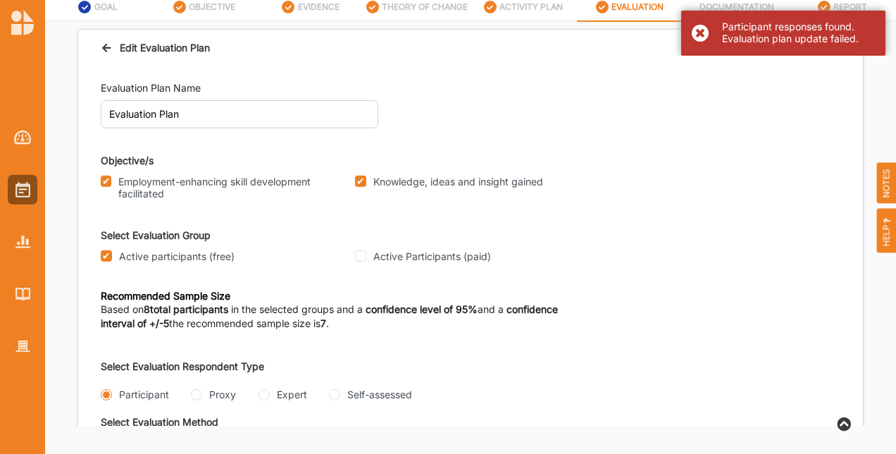
click at [699, 29] on div "Participant responses found. Evaluation plan update failed." at bounding box center [784, 33] width 204 height 45
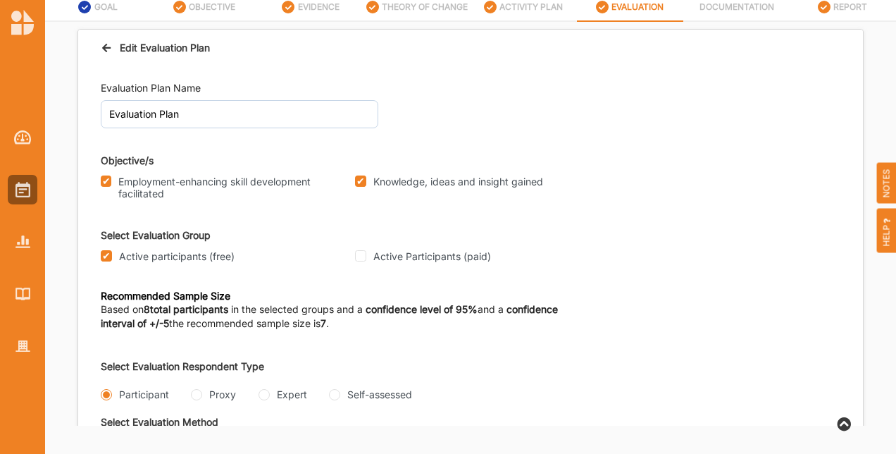
click at [109, 43] on icon at bounding box center [107, 46] width 12 height 10
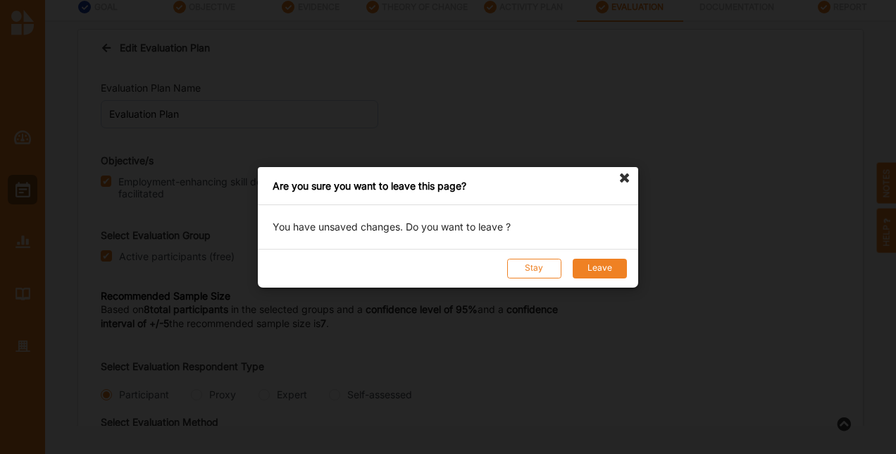
click at [584, 262] on button "Leave" at bounding box center [600, 268] width 54 height 20
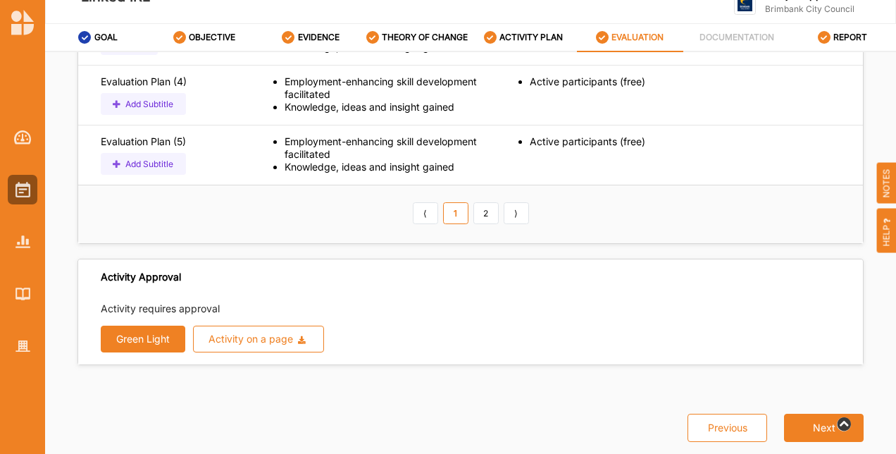
scroll to position [56, 0]
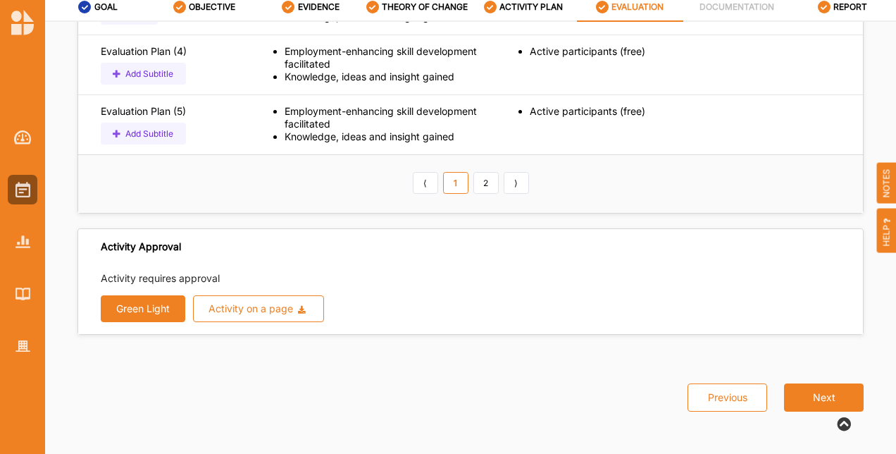
click at [141, 308] on button "Green Light" at bounding box center [143, 308] width 85 height 27
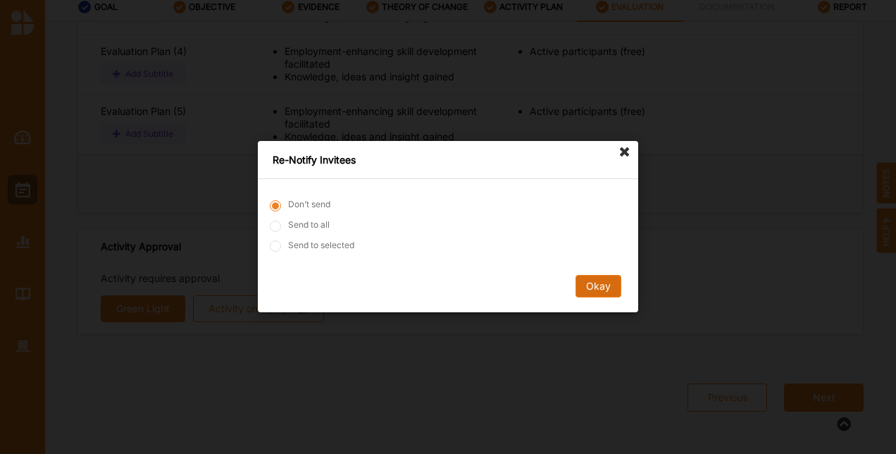
click at [608, 283] on button "Okay" at bounding box center [599, 287] width 46 height 23
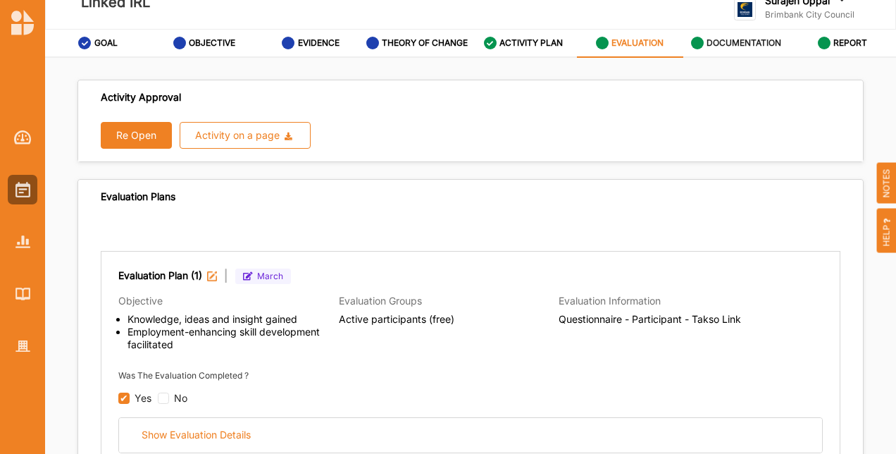
scroll to position [0, 0]
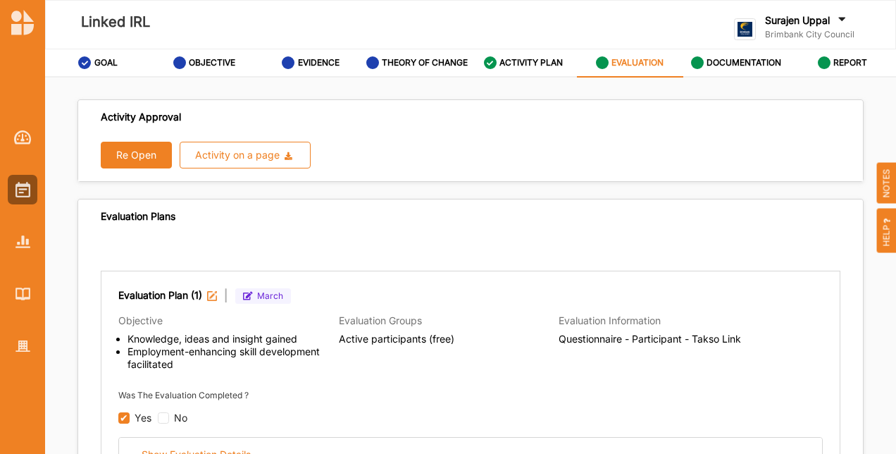
click at [807, 29] on label "Brimbank City Council" at bounding box center [810, 34] width 90 height 11
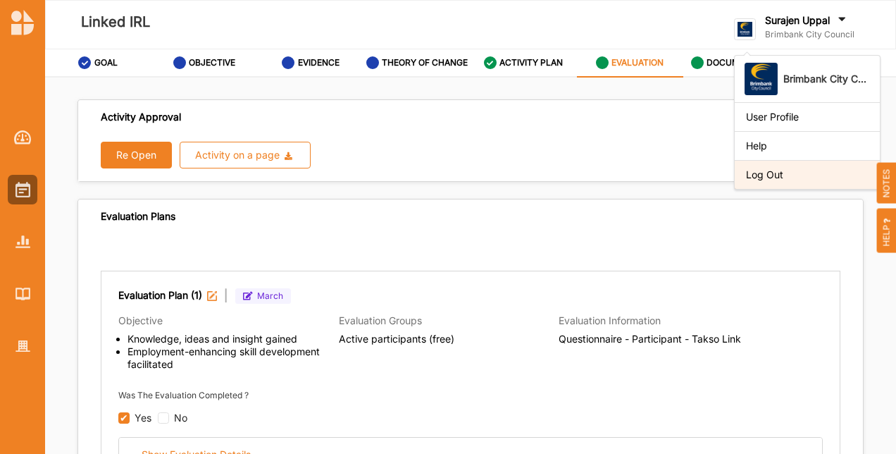
click at [796, 175] on div "Log Out" at bounding box center [807, 174] width 123 height 13
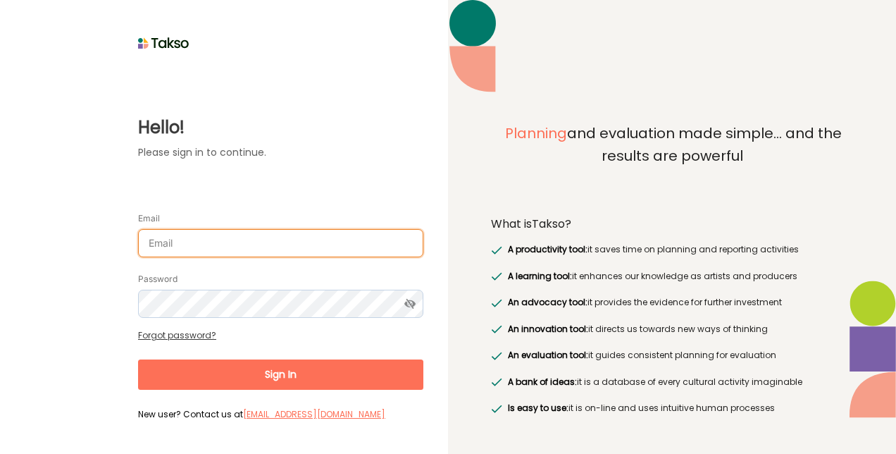
drag, startPoint x: 198, startPoint y: 252, endPoint x: 194, endPoint y: 240, distance: 12.7
click at [198, 252] on input "Email" at bounding box center [280, 243] width 285 height 28
type input "raji.uppal@rmit.edu.au"
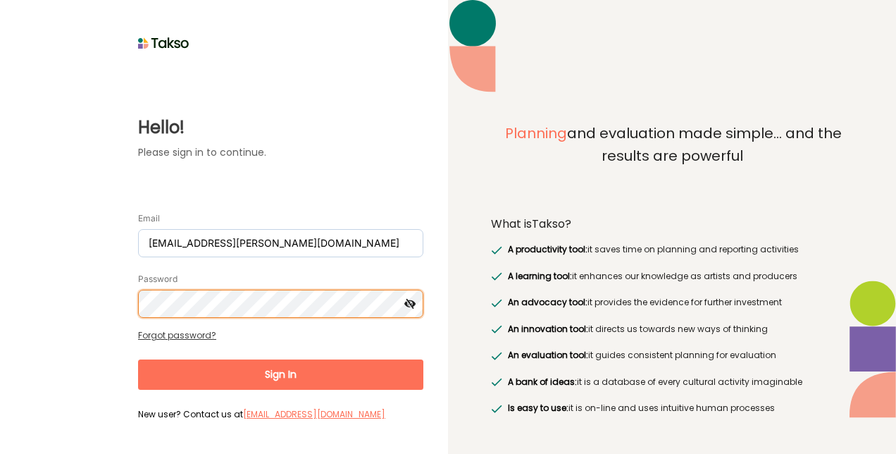
click at [138, 359] on button "Sign In" at bounding box center [280, 374] width 285 height 30
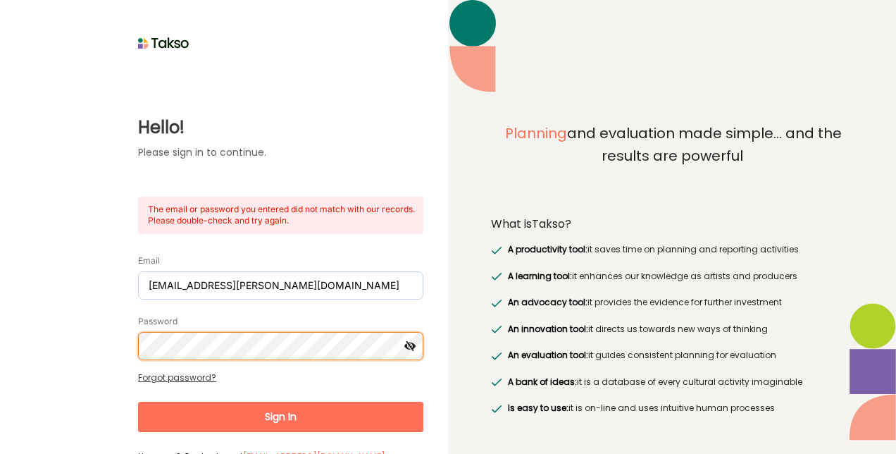
click at [0, 327] on html "Hello! Please sign in to continue. The email or password you entered did not ma…" at bounding box center [448, 227] width 896 height 454
click at [138, 402] on button "Sign In" at bounding box center [280, 417] width 285 height 30
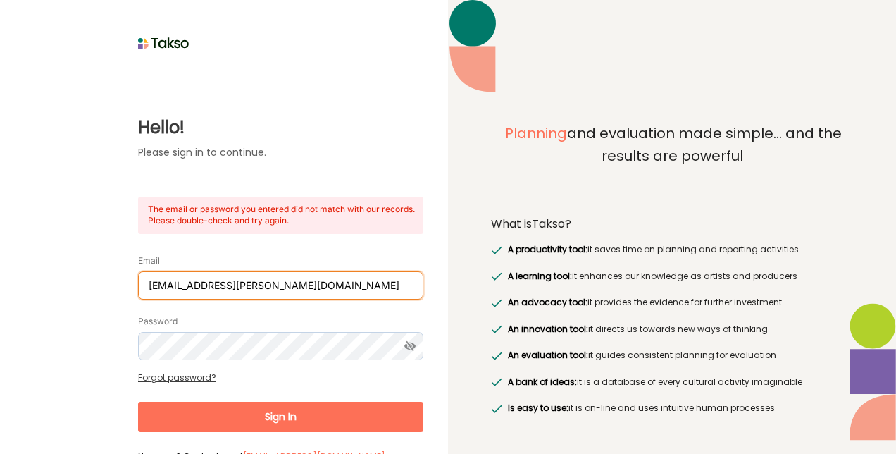
click at [323, 281] on input "raji.uppal@rmit.edu.au" at bounding box center [280, 285] width 285 height 28
drag, startPoint x: 298, startPoint y: 283, endPoint x: 0, endPoint y: 188, distance: 312.9
click at [0, 192] on html "Hello! Please sign in to continue. The email or password you entered did not ma…" at bounding box center [448, 227] width 896 height 454
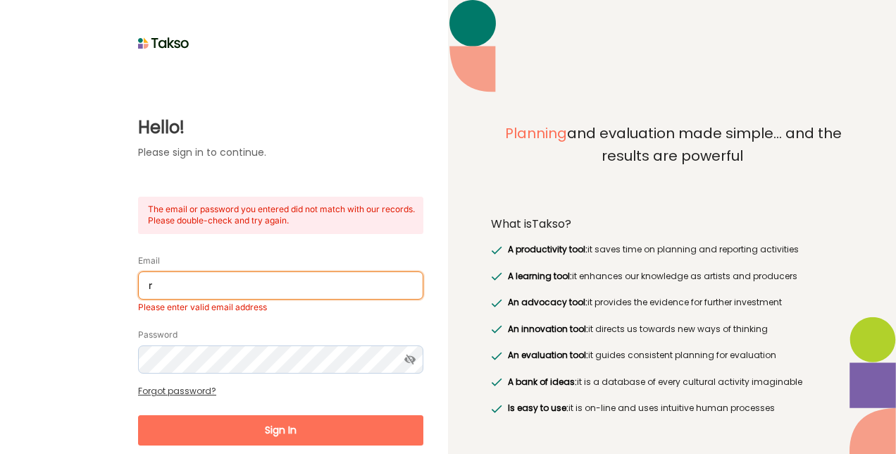
type input "raji.uppal@culturaldevelopment.net.au"
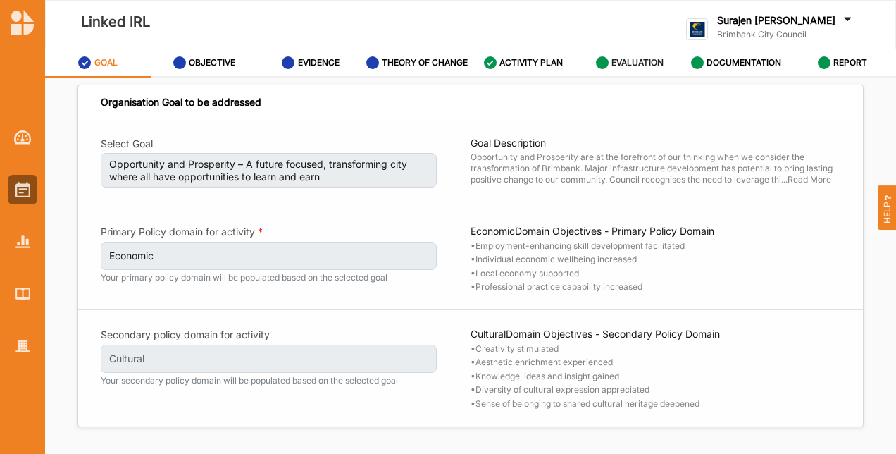
click at [632, 59] on label "EVALUATION" at bounding box center [638, 62] width 52 height 11
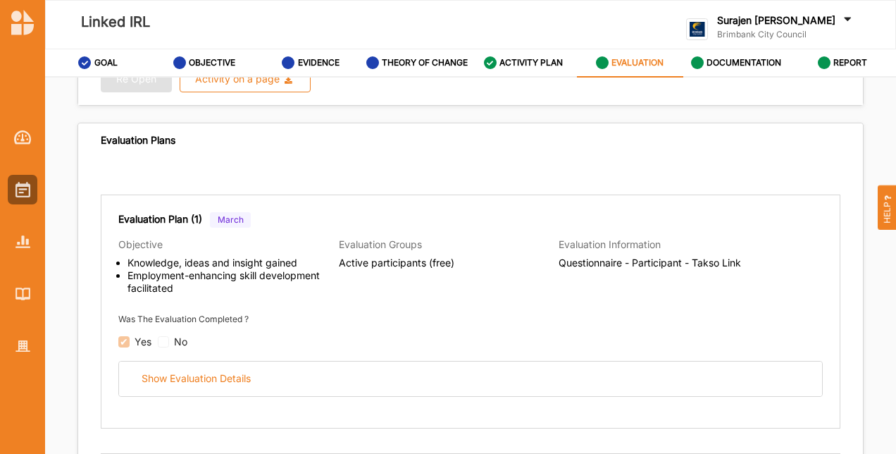
scroll to position [282, 0]
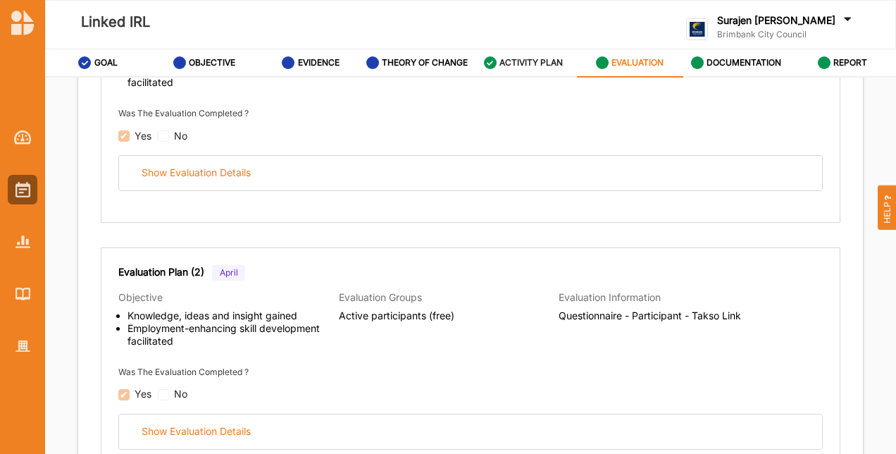
click at [519, 58] on label "ACTIVITY PLAN" at bounding box center [531, 62] width 63 height 11
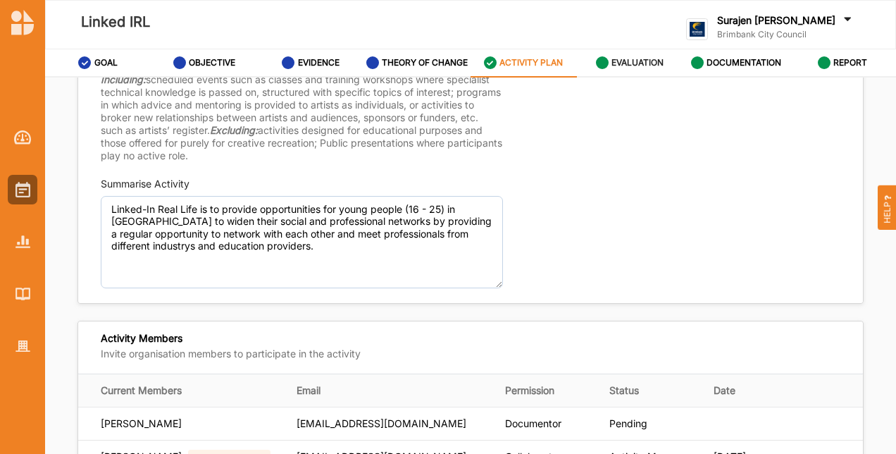
click at [641, 66] on label "EVALUATION" at bounding box center [638, 62] width 52 height 11
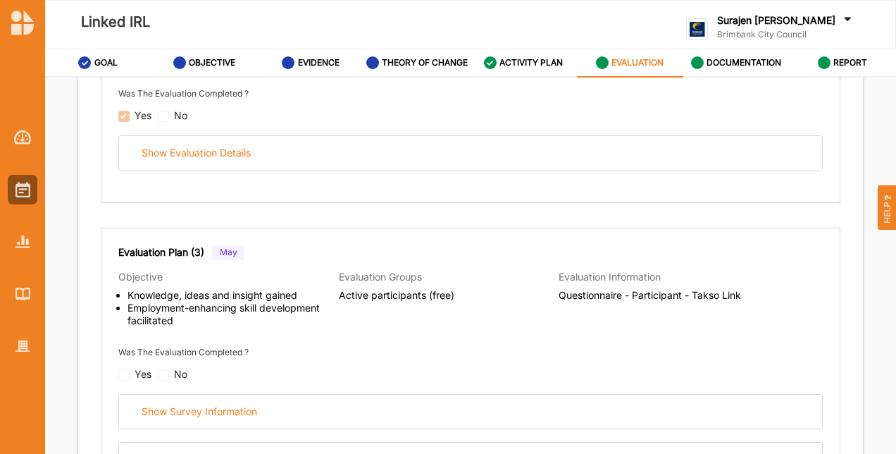
scroll to position [564, 0]
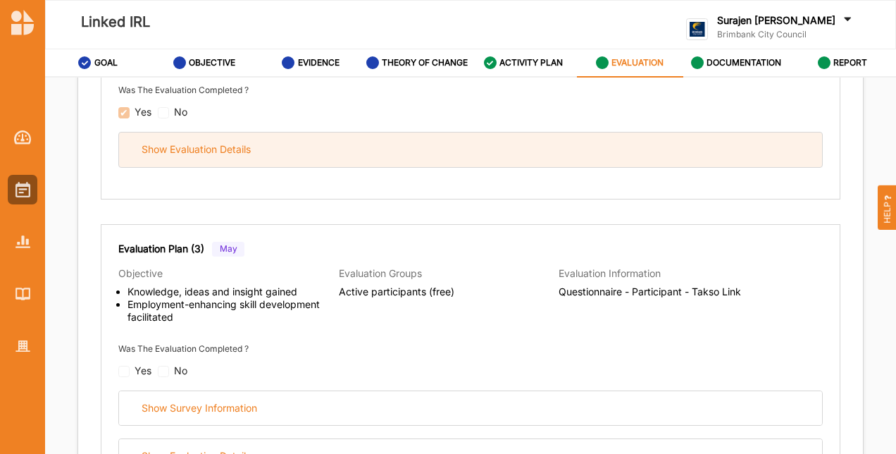
click at [331, 156] on div "Show Evaluation Details" at bounding box center [470, 149] width 703 height 35
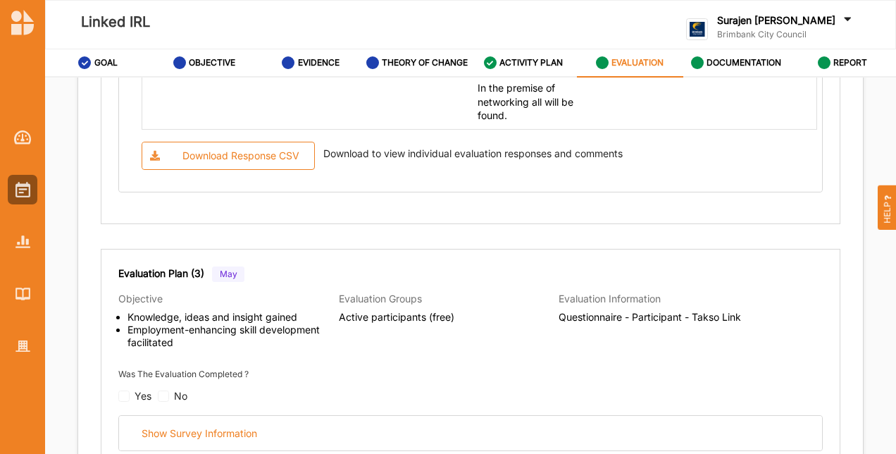
scroll to position [1973, 0]
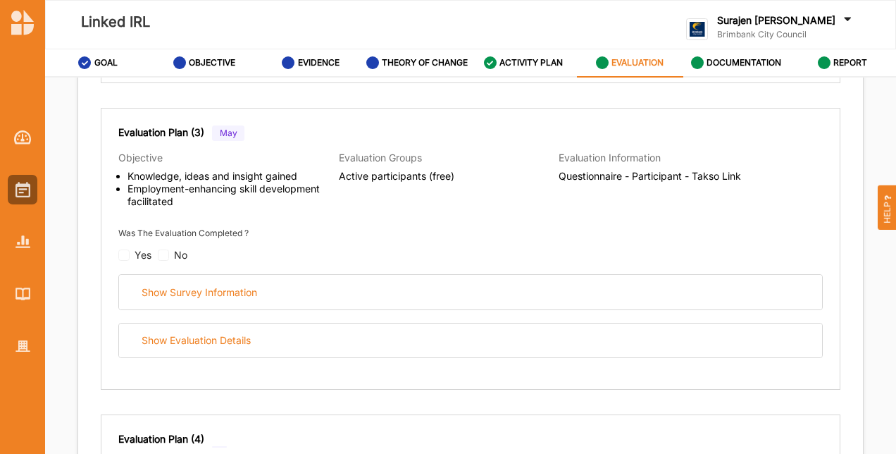
click at [512, 295] on div "Show Survey Information" at bounding box center [470, 292] width 703 height 35
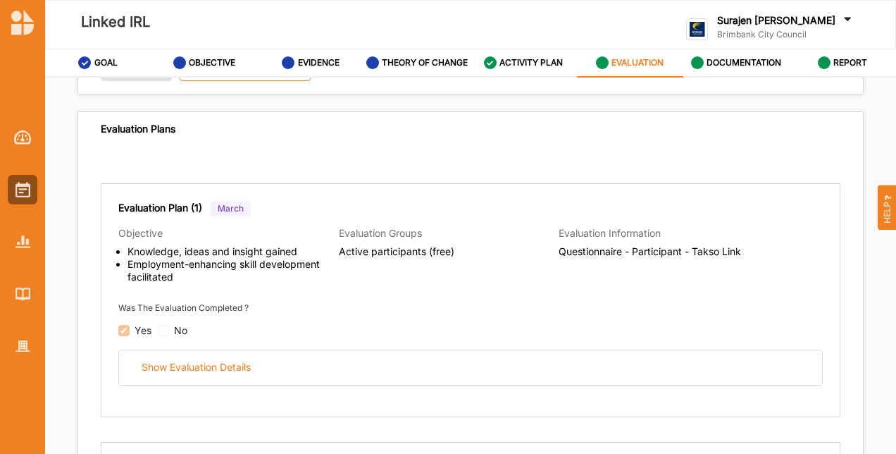
scroll to position [70, 0]
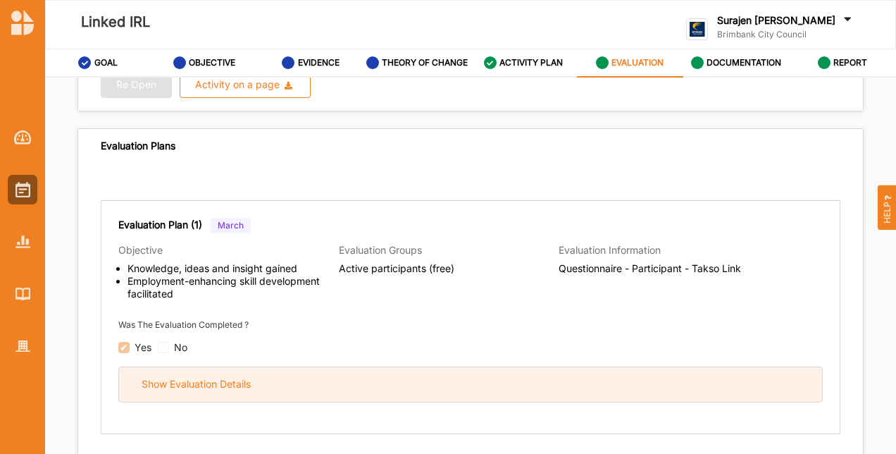
click at [348, 374] on div "Show Evaluation Details" at bounding box center [470, 384] width 703 height 35
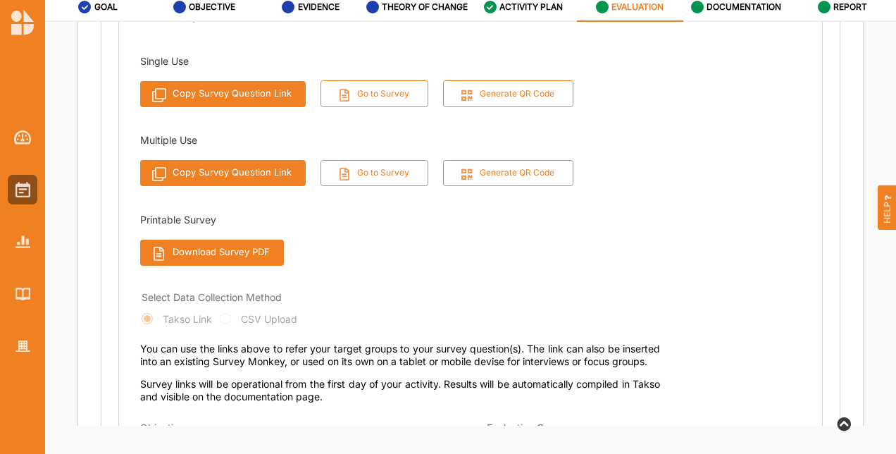
scroll to position [3769, 0]
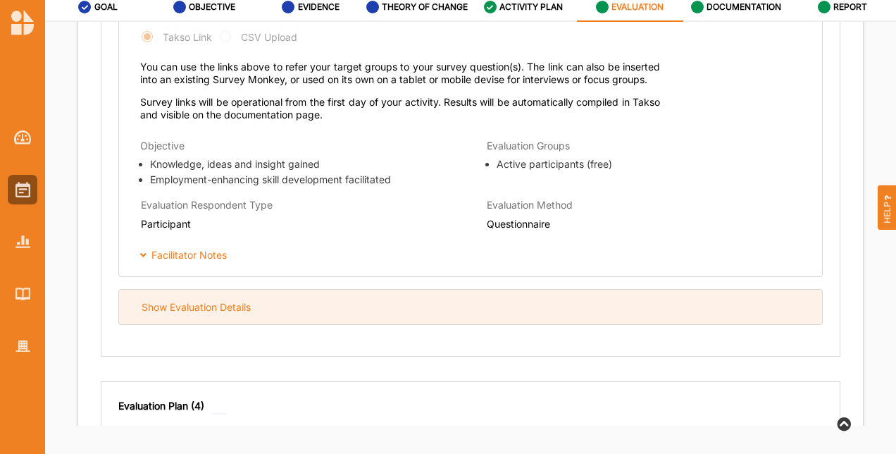
click at [298, 314] on div "Show Evaluation Details" at bounding box center [470, 307] width 703 height 35
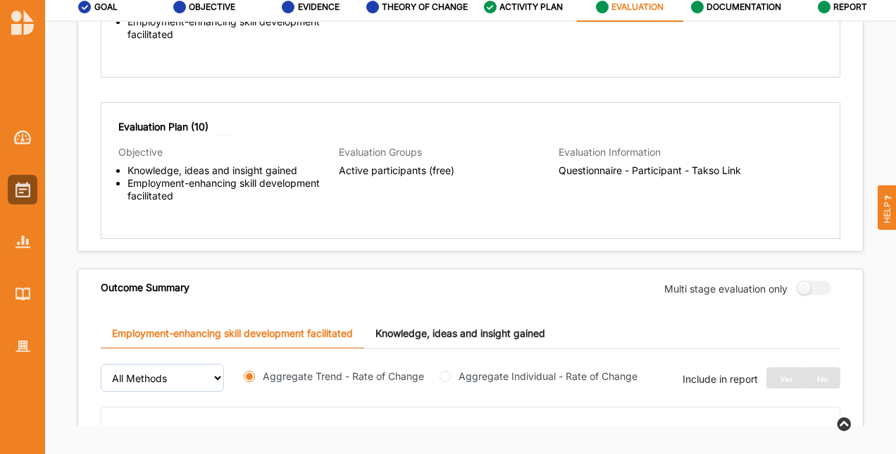
scroll to position [5461, 0]
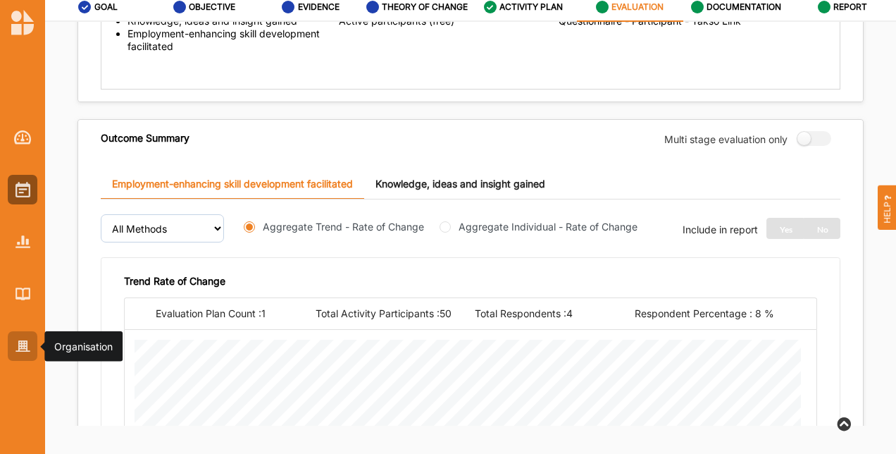
click at [11, 341] on div at bounding box center [23, 346] width 30 height 30
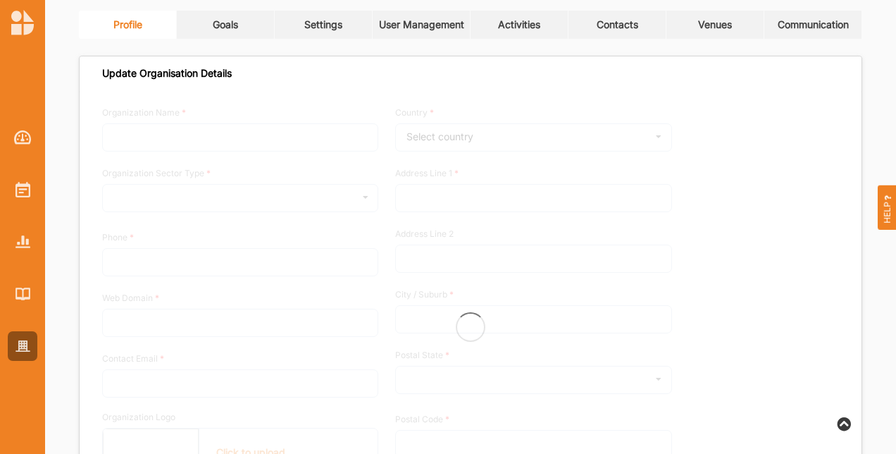
type input "Brimbank City Council"
type input "+61 03 9249 4000"
type input "brimbank.vic.gov.au"
type input "brimbank@brimbank.vic.gov.au"
type input "301 Hampshire Rd"
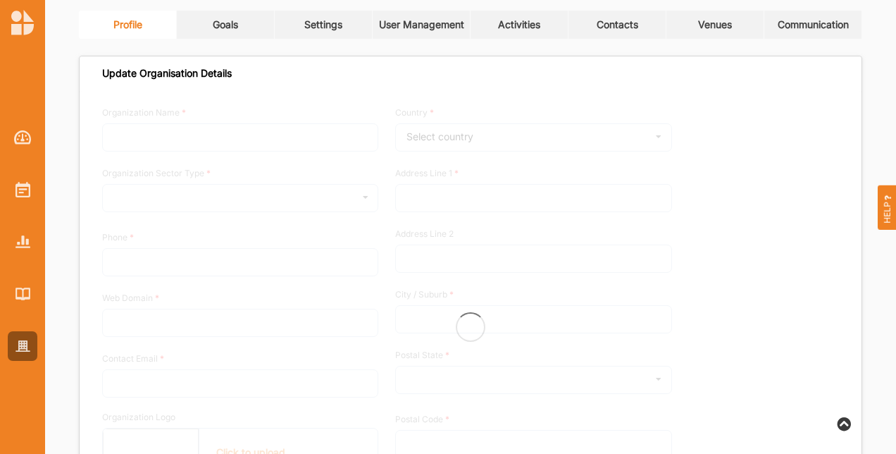
type input "Sunshine"
type input "3020"
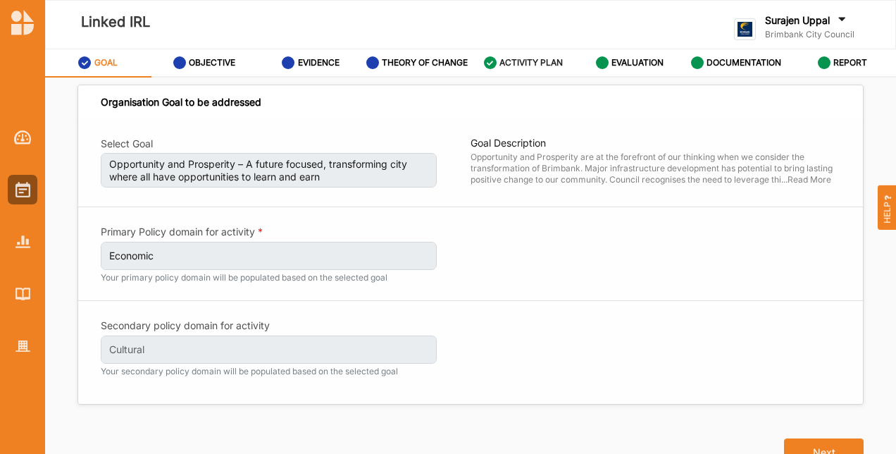
drag, startPoint x: 534, startPoint y: 51, endPoint x: 534, endPoint y: 58, distance: 7.8
click at [534, 51] on div "ACTIVITY PLAN" at bounding box center [524, 62] width 80 height 25
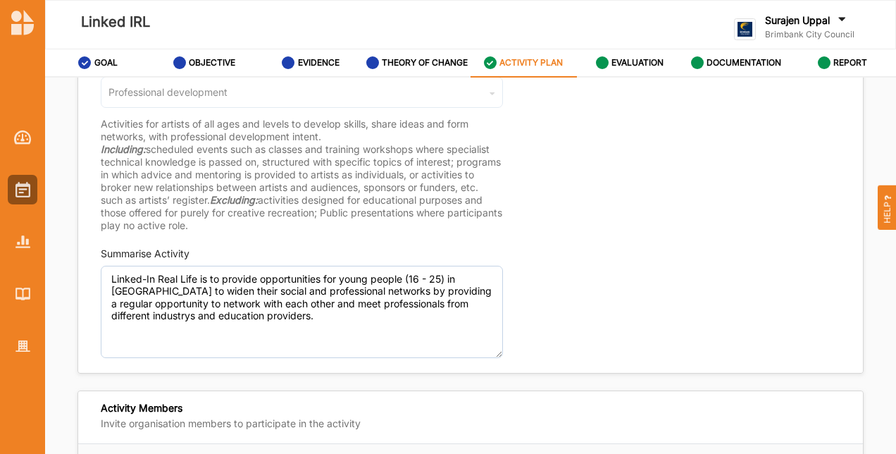
scroll to position [211, 0]
click at [670, 73] on link "EVALUATION" at bounding box center [630, 63] width 106 height 28
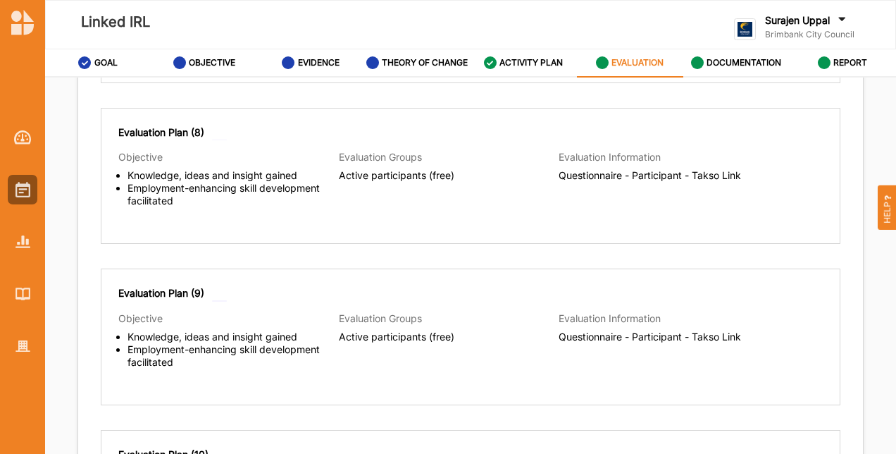
scroll to position [1279, 0]
